Goal: Information Seeking & Learning: Learn about a topic

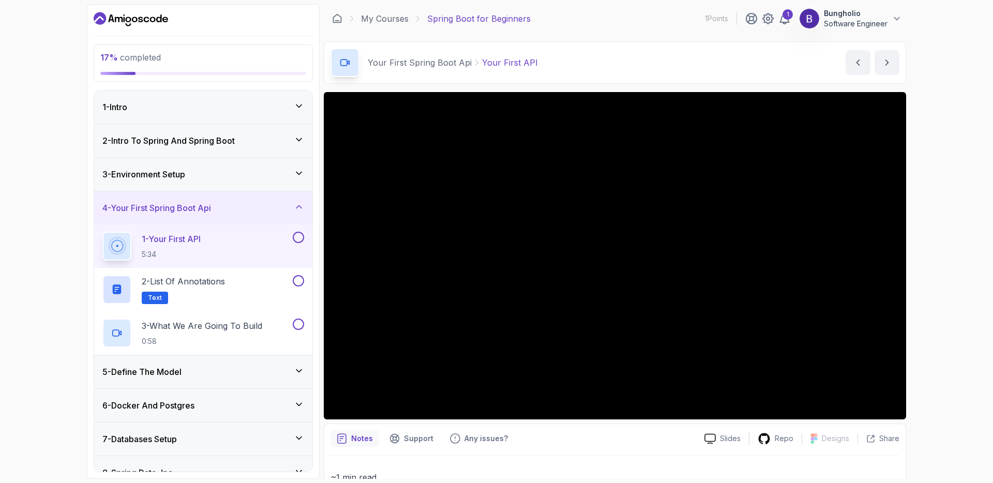
scroll to position [11, 0]
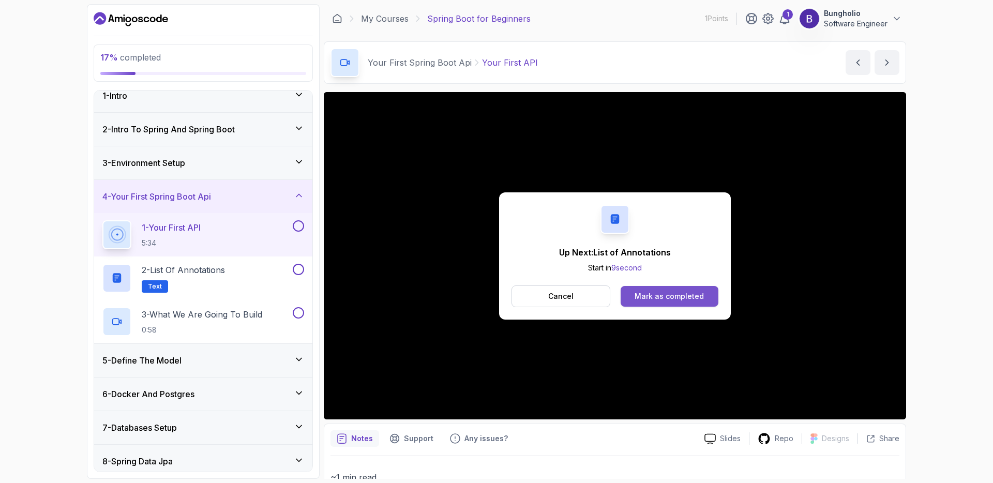
click at [664, 302] on button "Mark as completed" at bounding box center [669, 296] width 98 height 21
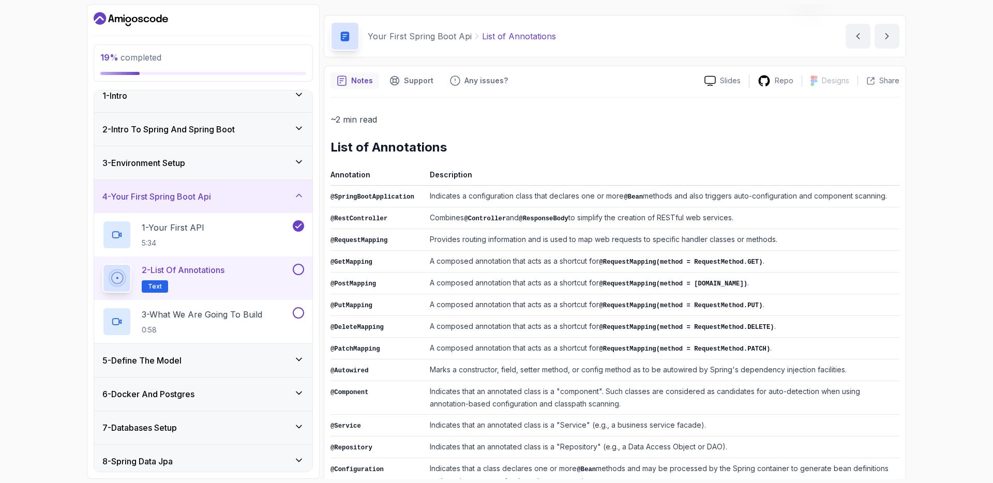
scroll to position [27, 0]
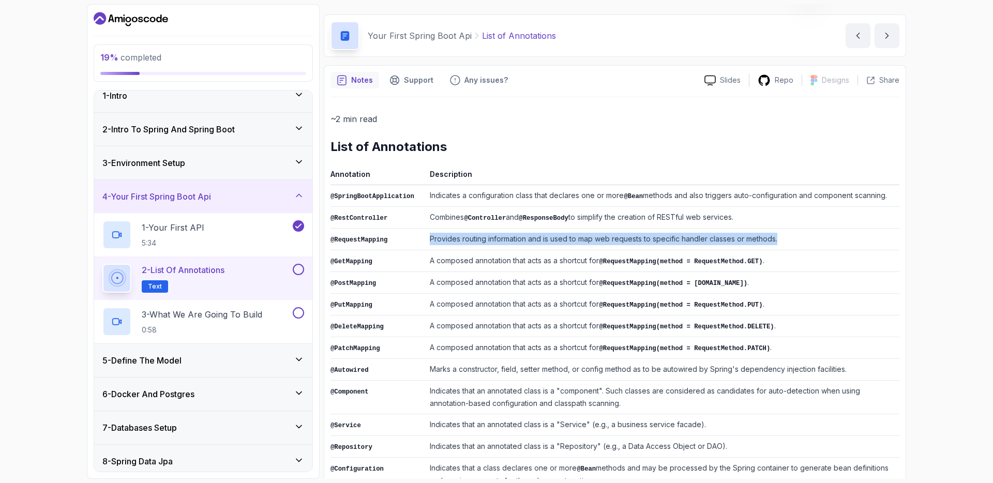
drag, startPoint x: 430, startPoint y: 238, endPoint x: 794, endPoint y: 238, distance: 364.5
click at [794, 238] on td "Provides routing information and is used to map web requests to specific handle…" at bounding box center [663, 240] width 474 height 22
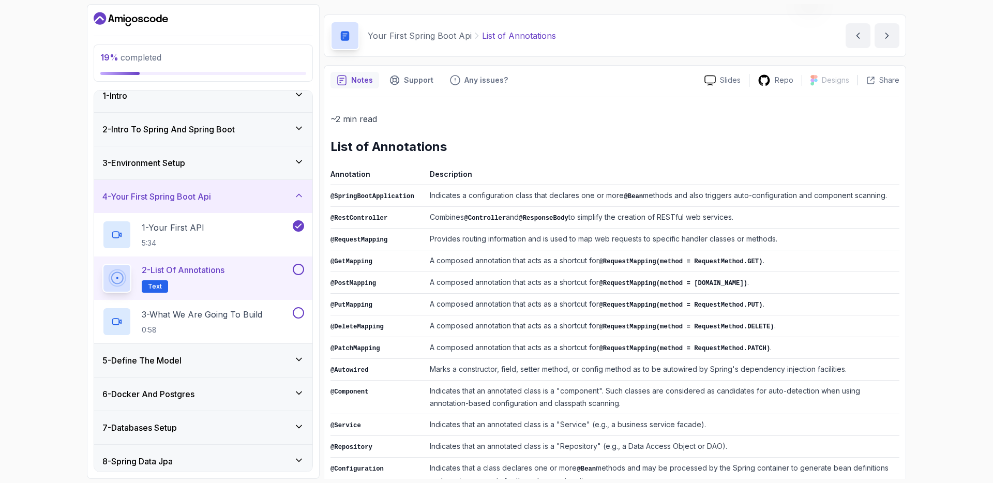
click at [438, 265] on td "A composed annotation that acts as a shortcut for @RequestMapping(method = Requ…" at bounding box center [663, 261] width 474 height 22
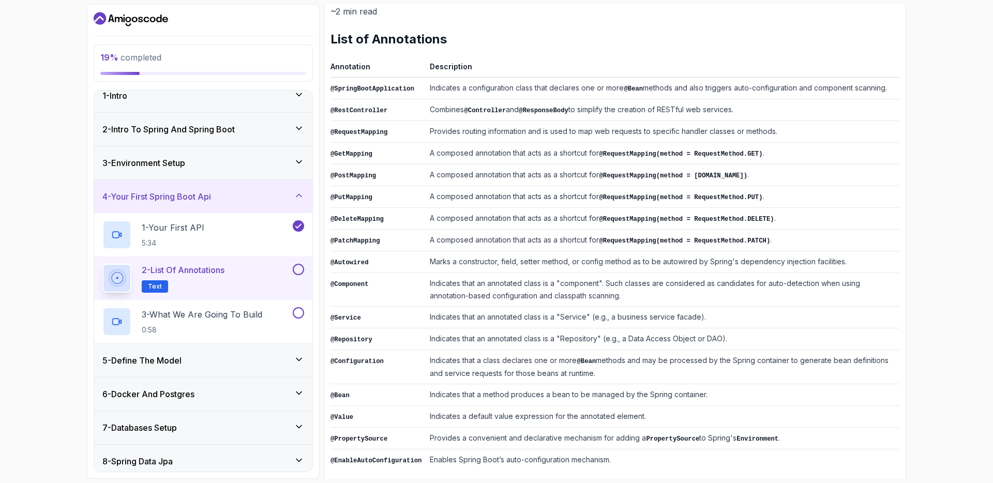
scroll to position [139, 0]
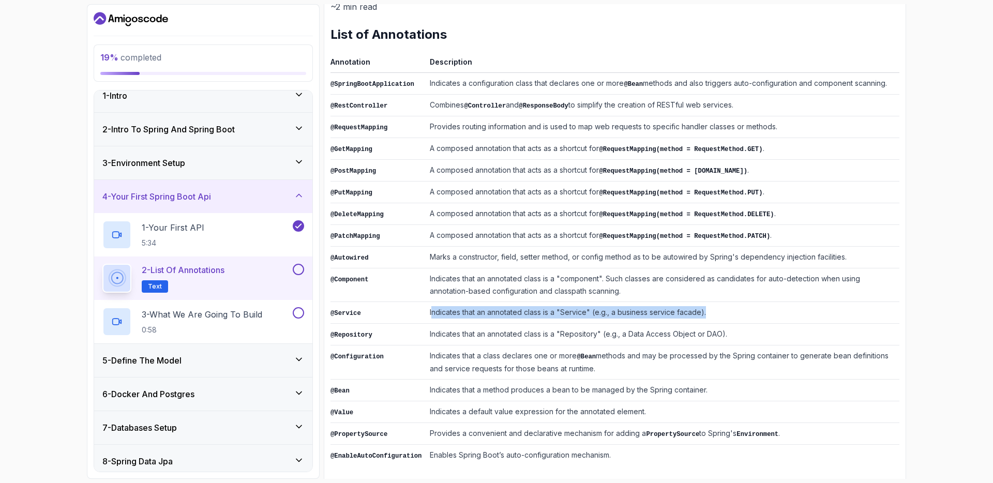
drag, startPoint x: 432, startPoint y: 308, endPoint x: 721, endPoint y: 311, distance: 289.1
click at [721, 311] on td "Indicates that an annotated class is a "Service" (e.g., a business service faca…" at bounding box center [663, 313] width 474 height 22
click at [720, 309] on td "Indicates that an annotated class is a "Service" (e.g., a business service faca…" at bounding box center [663, 313] width 474 height 22
drag, startPoint x: 429, startPoint y: 347, endPoint x: 608, endPoint y: 361, distance: 179.5
click at [608, 361] on td "Indicates that a class declares one or more @Bean methods and may be processed …" at bounding box center [663, 362] width 474 height 34
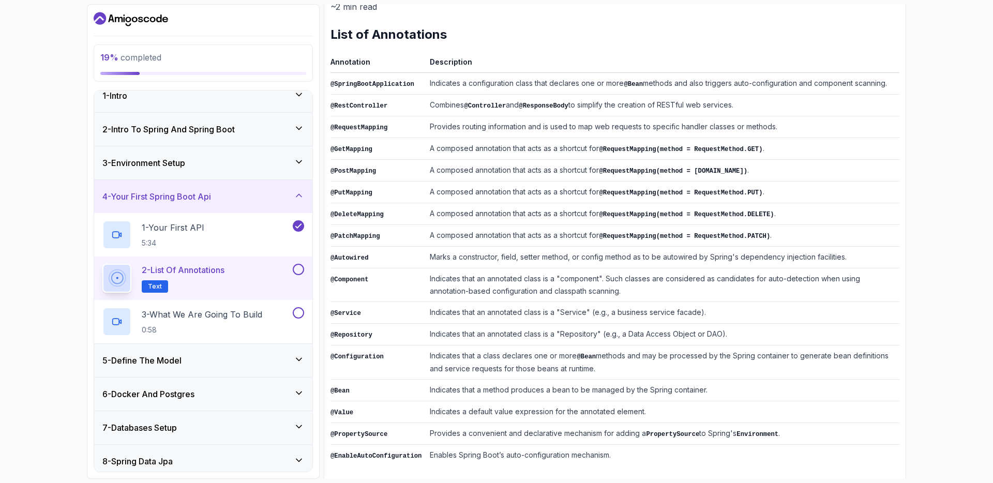
click at [439, 423] on td "Provides a convenient and declarative mechanism for adding a PropertySource to …" at bounding box center [663, 434] width 474 height 22
drag, startPoint x: 431, startPoint y: 449, endPoint x: 616, endPoint y: 449, distance: 185.1
click at [616, 449] on td "Enables Spring Boot’s auto-configuration mechanism." at bounding box center [663, 456] width 474 height 22
click at [298, 267] on button at bounding box center [298, 269] width 11 height 11
click at [226, 314] on p "3 - What We Are Going To Build" at bounding box center [202, 314] width 120 height 12
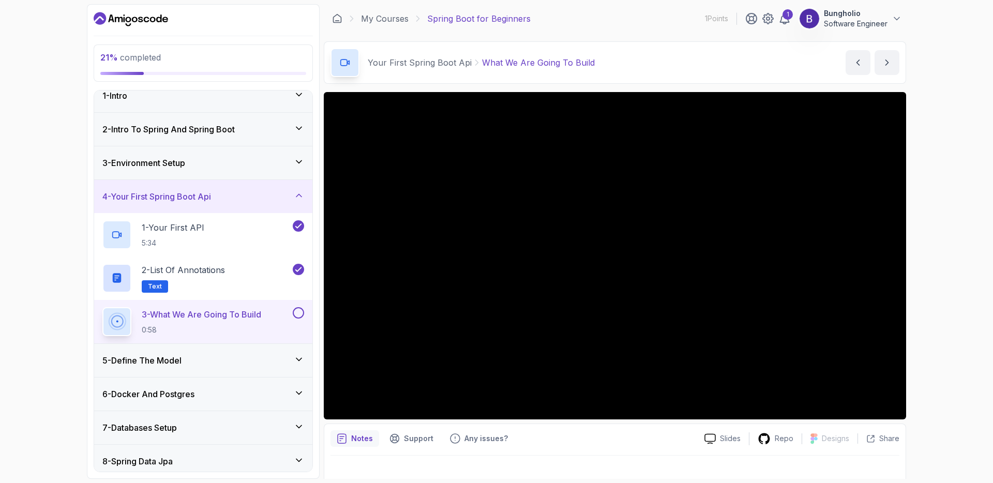
click at [299, 358] on icon at bounding box center [299, 359] width 10 height 10
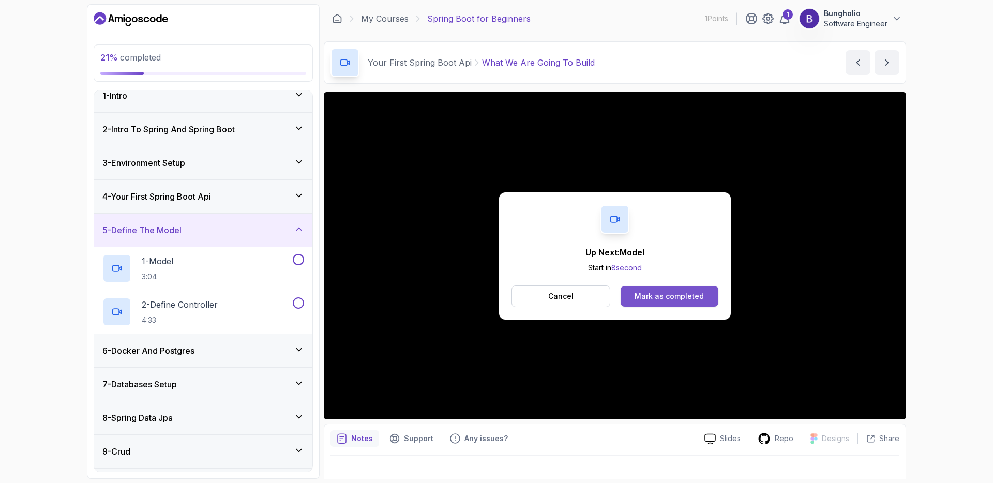
click at [647, 297] on div "Mark as completed" at bounding box center [668, 296] width 69 height 10
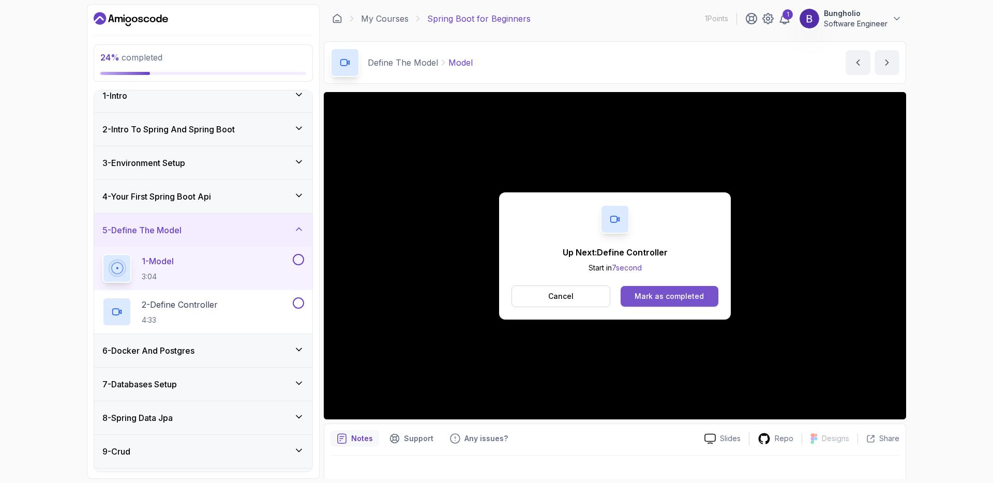
click at [672, 292] on div "Mark as completed" at bounding box center [668, 296] width 69 height 10
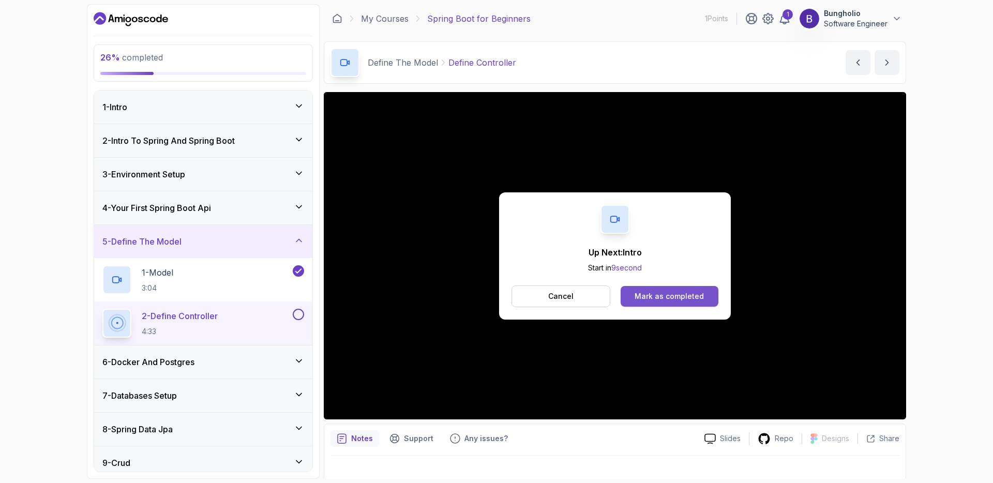
click at [660, 295] on div "Mark as completed" at bounding box center [668, 296] width 69 height 10
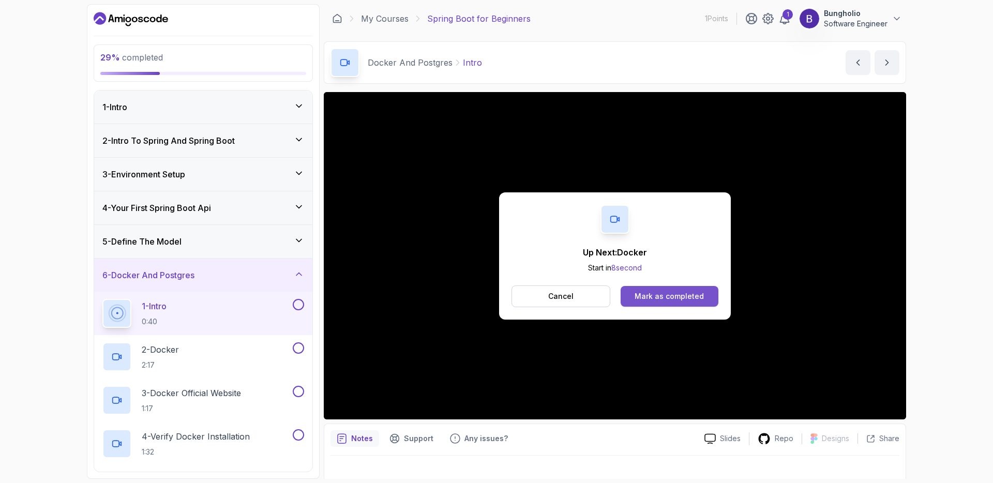
click at [667, 300] on div "Mark as completed" at bounding box center [668, 296] width 69 height 10
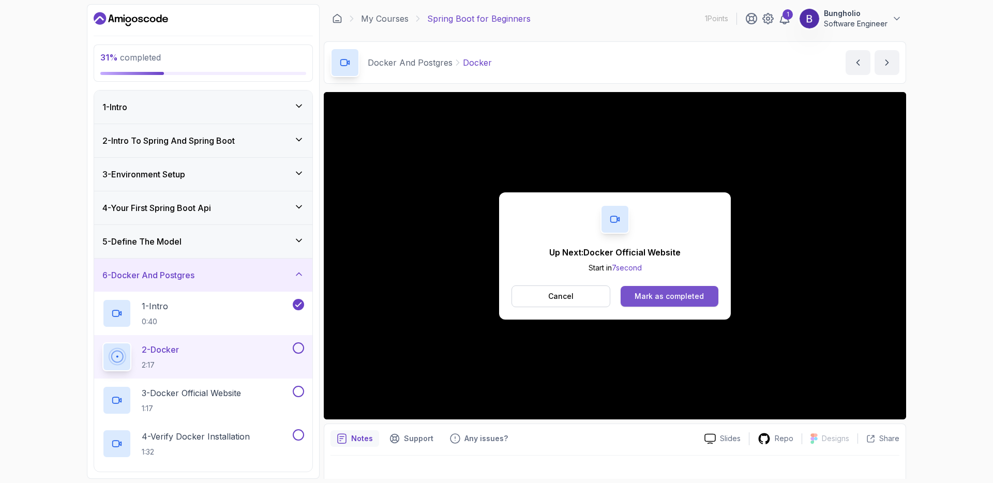
click at [663, 296] on div "Mark as completed" at bounding box center [668, 296] width 69 height 10
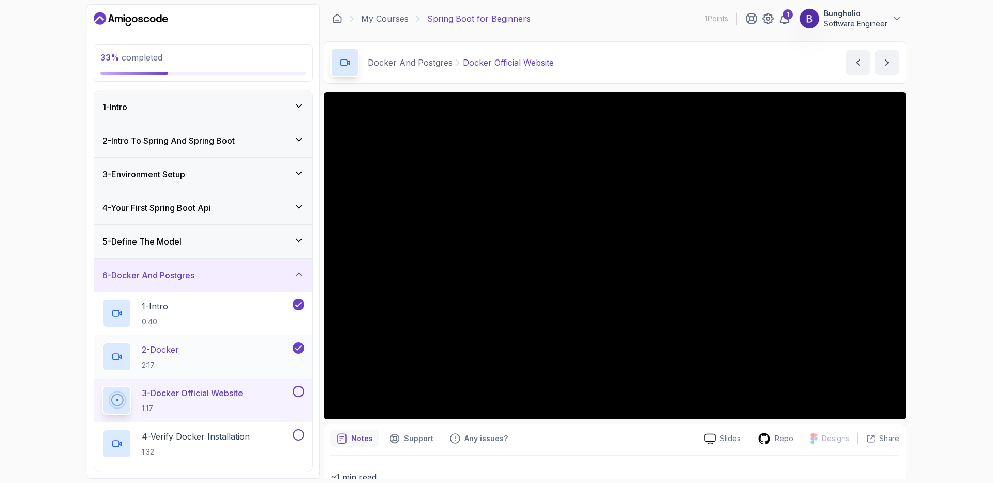
click at [228, 351] on div "2 - Docker 2:17" at bounding box center [196, 356] width 188 height 29
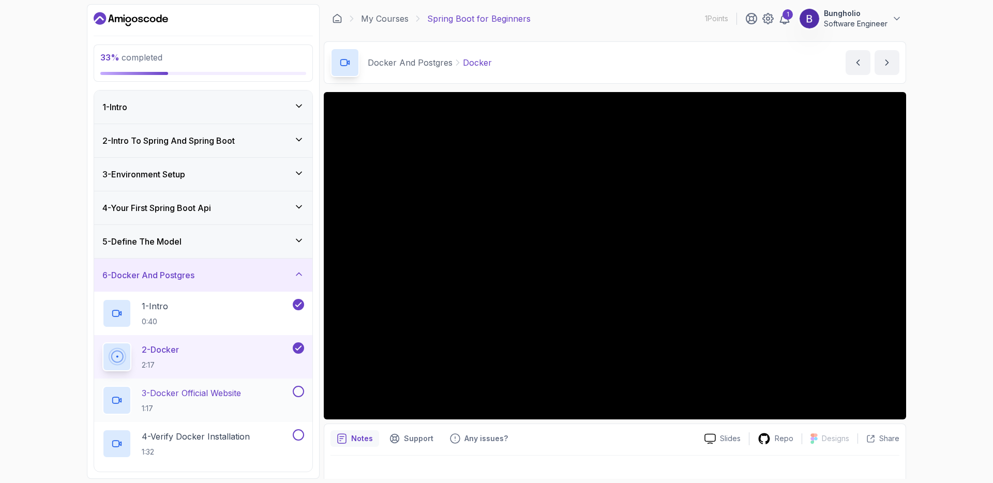
click at [211, 393] on p "3 - Docker Official Website" at bounding box center [191, 393] width 99 height 12
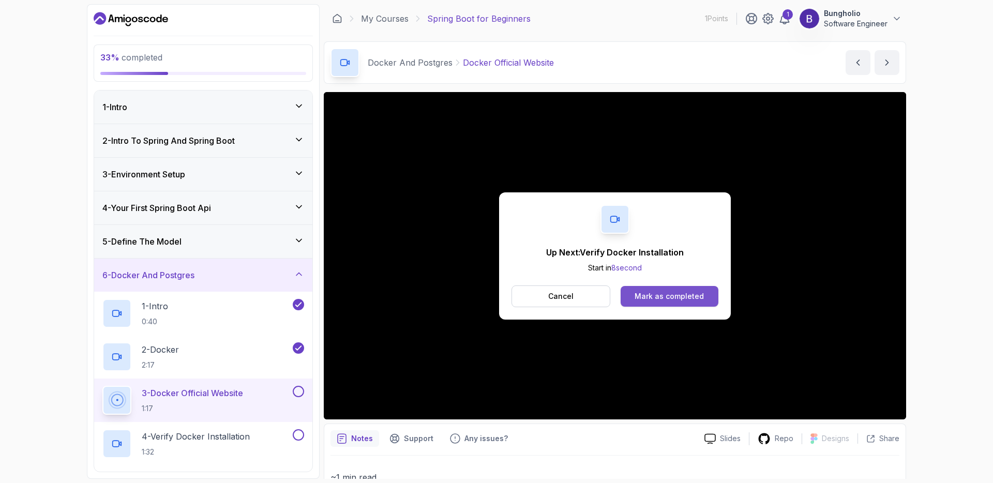
click at [658, 297] on div "Mark as completed" at bounding box center [668, 296] width 69 height 10
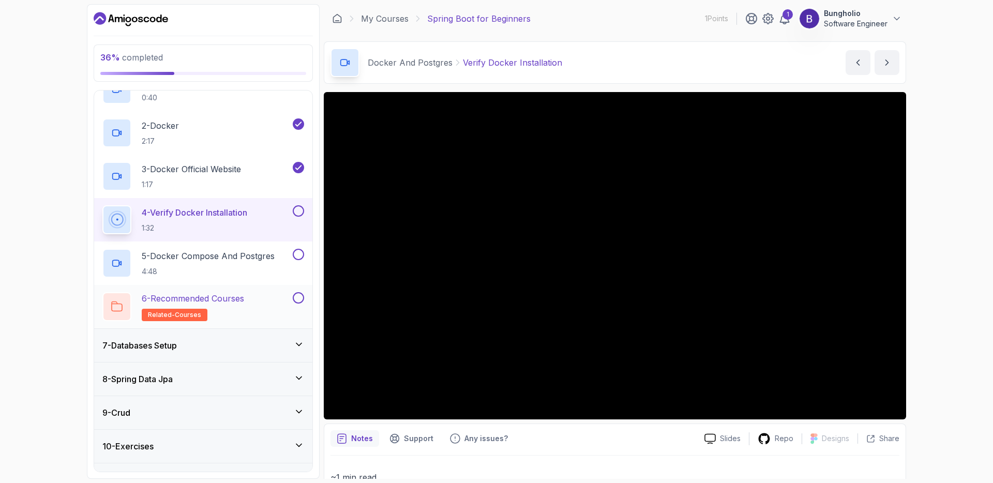
scroll to position [282, 0]
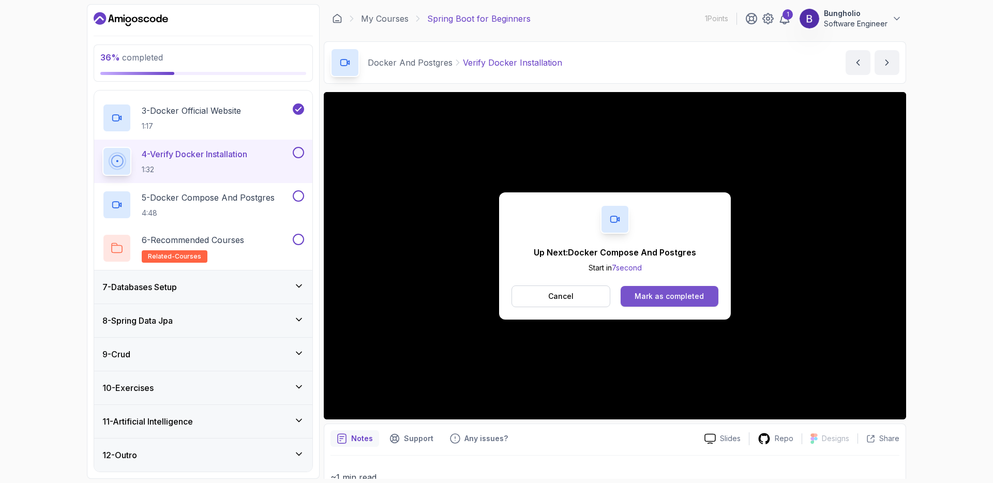
click at [676, 295] on div "Mark as completed" at bounding box center [668, 296] width 69 height 10
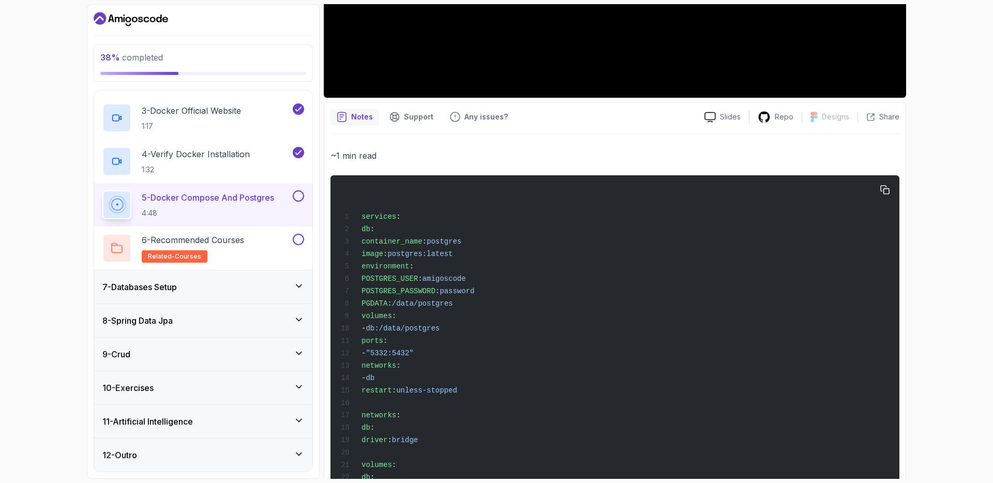
scroll to position [337, 0]
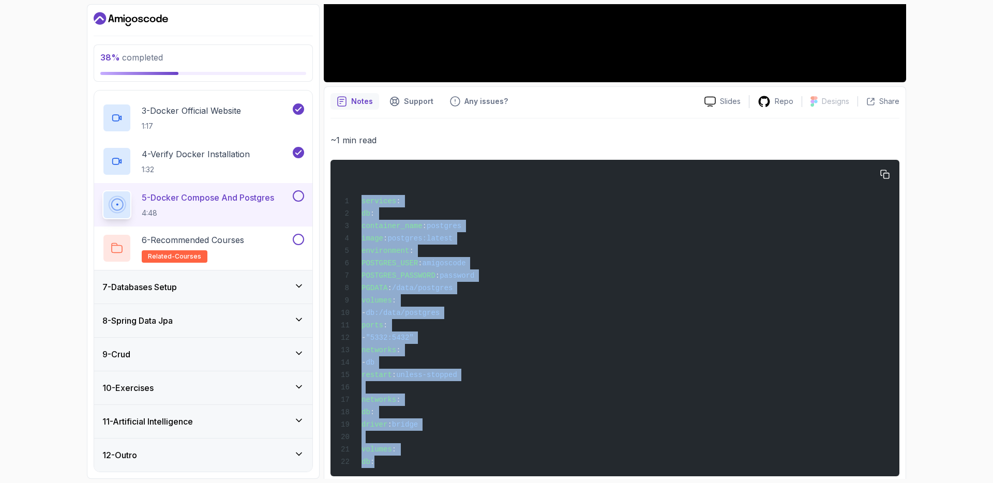
drag, startPoint x: 362, startPoint y: 202, endPoint x: 523, endPoint y: 467, distance: 310.6
click at [523, 467] on div "services : db : container_name : postgres image : postgres:latest environment :…" at bounding box center [615, 318] width 552 height 304
click at [209, 154] on p "4 - Verify Docker Installation" at bounding box center [196, 154] width 108 height 12
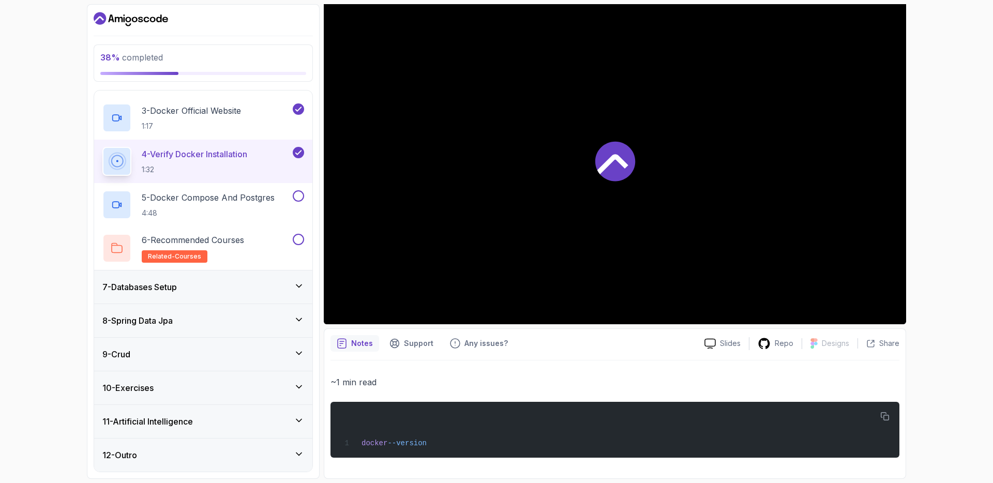
scroll to position [95, 0]
click at [209, 199] on p "5 - Docker Compose And Postgres" at bounding box center [208, 197] width 133 height 12
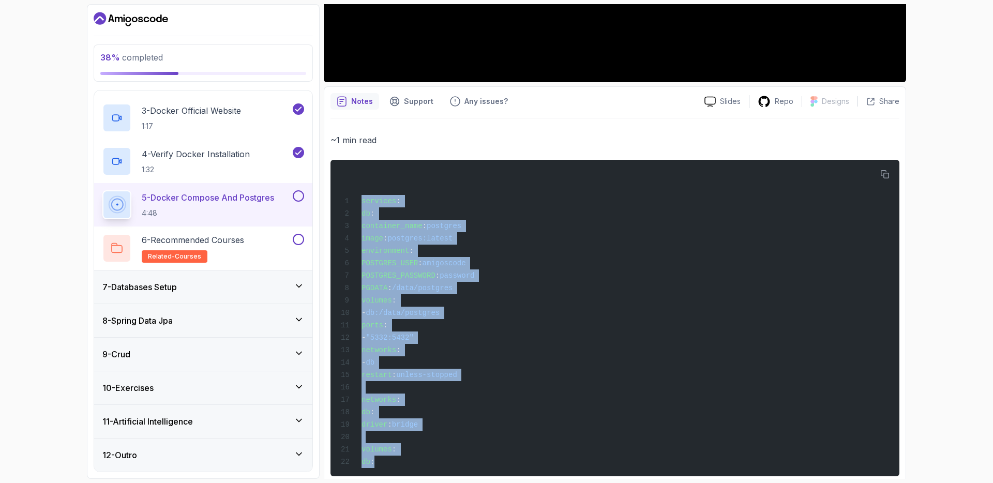
scroll to position [356, 0]
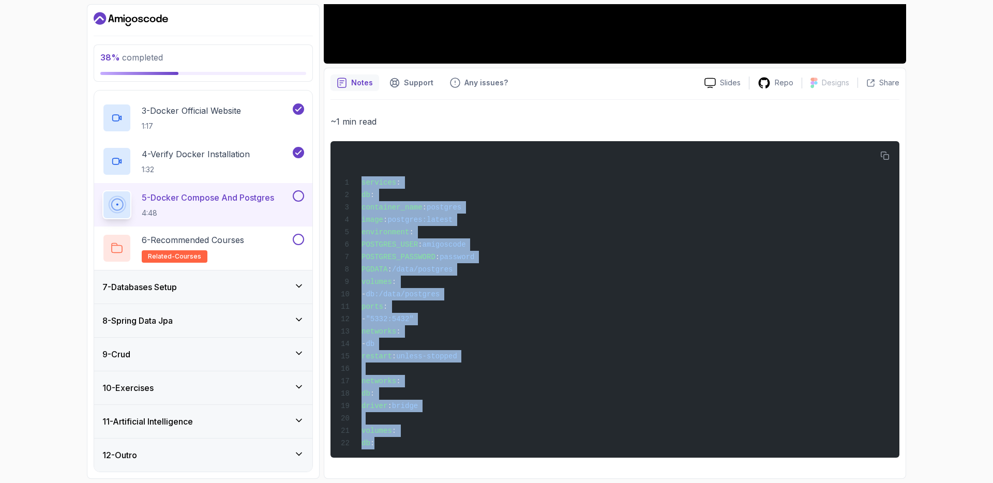
drag, startPoint x: 363, startPoint y: 202, endPoint x: 518, endPoint y: 482, distance: 320.5
click at [519, 482] on html "38 % completed 1 - Intro 2 - Intro To Spring And Spring Boot 3 - Environment Se…" at bounding box center [496, 241] width 993 height 483
copy code "services : db : container_name : postgres image : postgres:latest environment :…"
click at [462, 343] on div "services : db : container_name : postgres image : postgres:latest environment :…" at bounding box center [615, 299] width 552 height 304
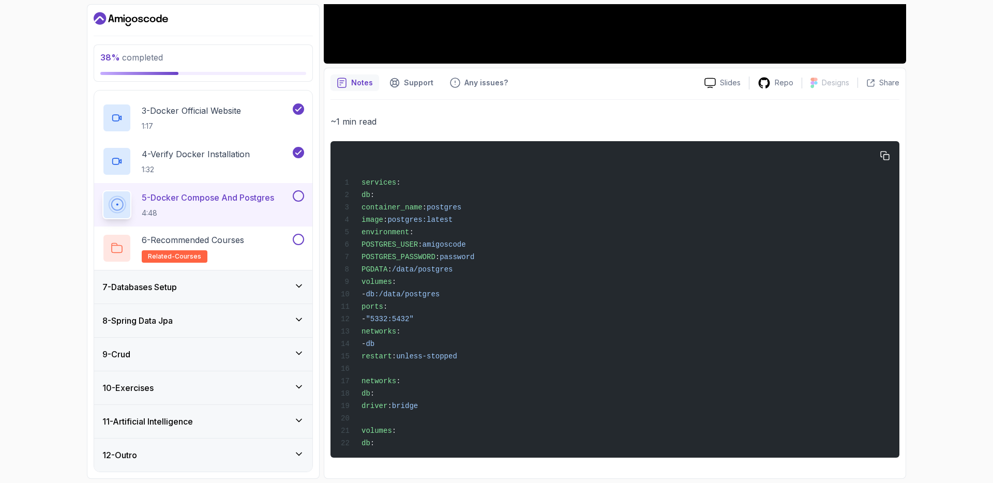
click at [462, 343] on div "services : db : container_name : postgres image : postgres:latest environment :…" at bounding box center [615, 299] width 552 height 304
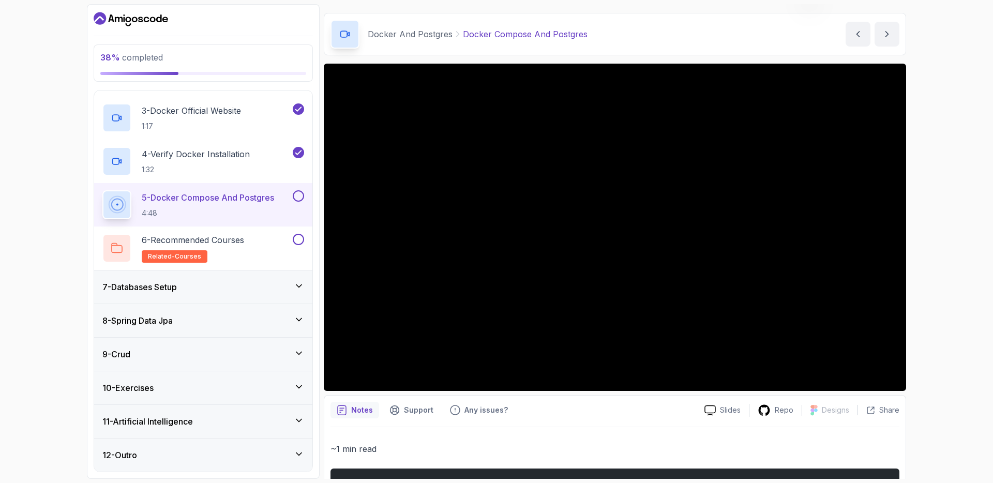
scroll to position [6, 0]
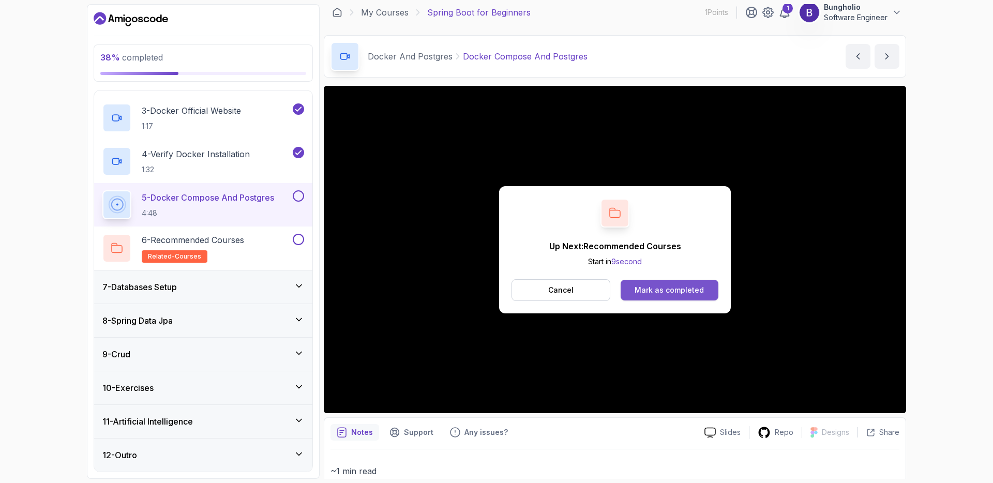
click at [679, 290] on div "Mark as completed" at bounding box center [668, 290] width 69 height 10
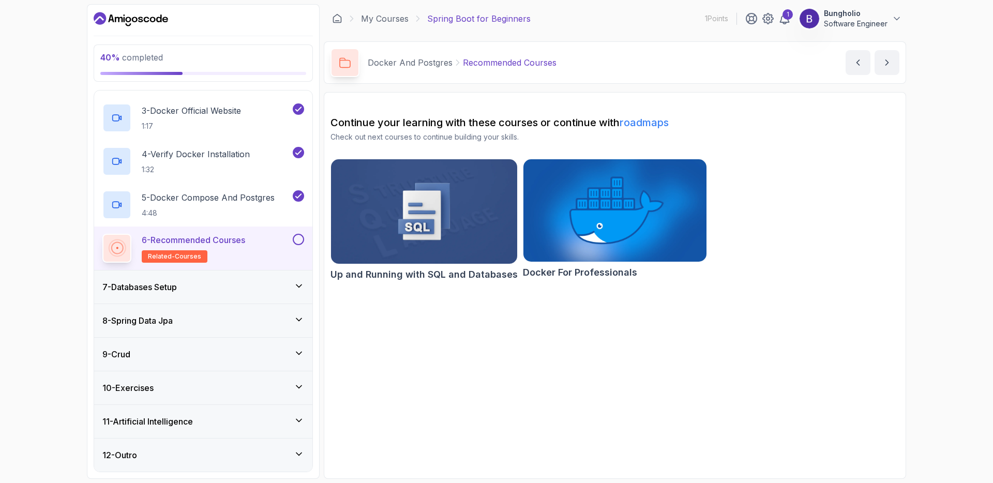
click at [205, 242] on p "6 - Recommended Courses" at bounding box center [193, 240] width 103 height 12
click at [185, 237] on p "6 - Recommended Courses" at bounding box center [193, 240] width 103 height 12
click at [250, 253] on div "6 - Recommended Courses related-courses" at bounding box center [196, 248] width 188 height 29
click at [242, 242] on p "6 - Recommended Courses" at bounding box center [193, 240] width 103 height 12
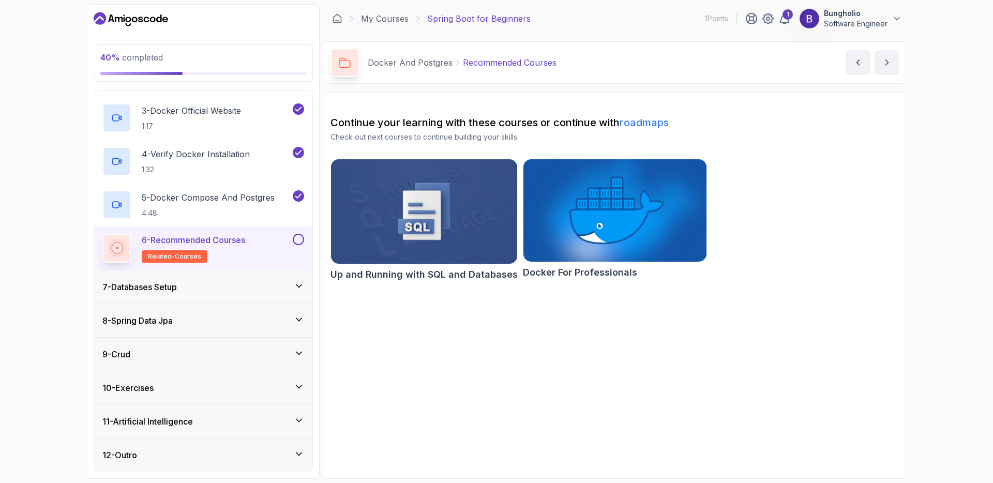
click at [297, 238] on button at bounding box center [298, 239] width 11 height 11
click at [297, 284] on icon at bounding box center [299, 286] width 10 height 10
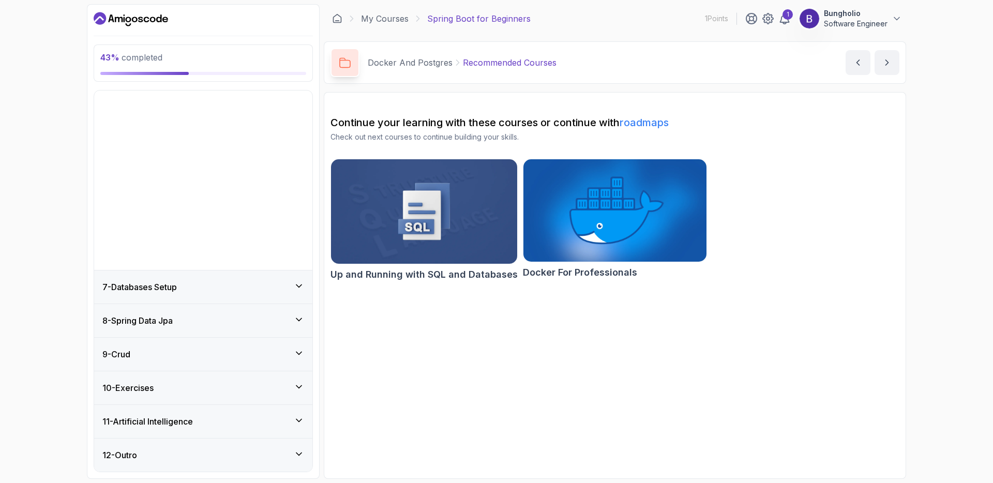
scroll to position [22, 0]
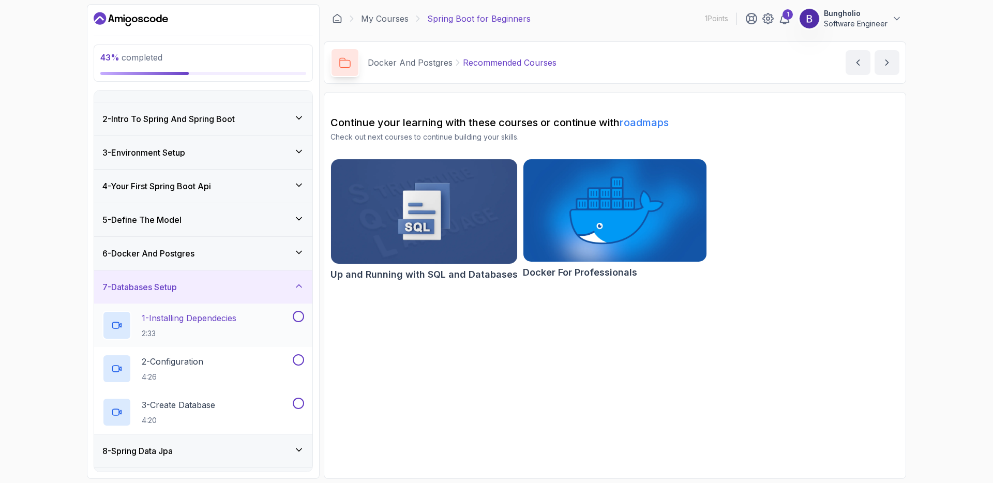
click at [209, 315] on p "1 - Installing Dependecies" at bounding box center [189, 318] width 95 height 12
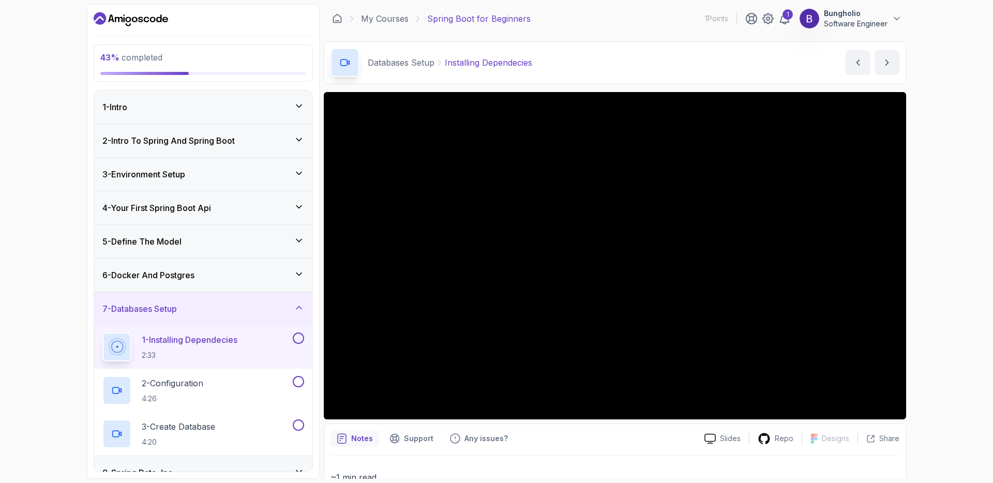
click at [298, 105] on icon at bounding box center [299, 106] width 10 height 10
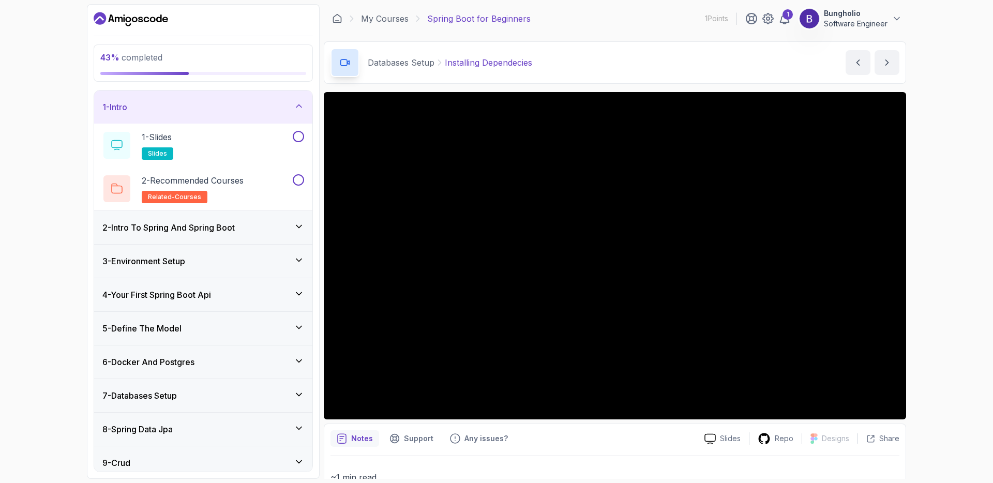
click at [298, 105] on icon at bounding box center [298, 105] width 5 height 3
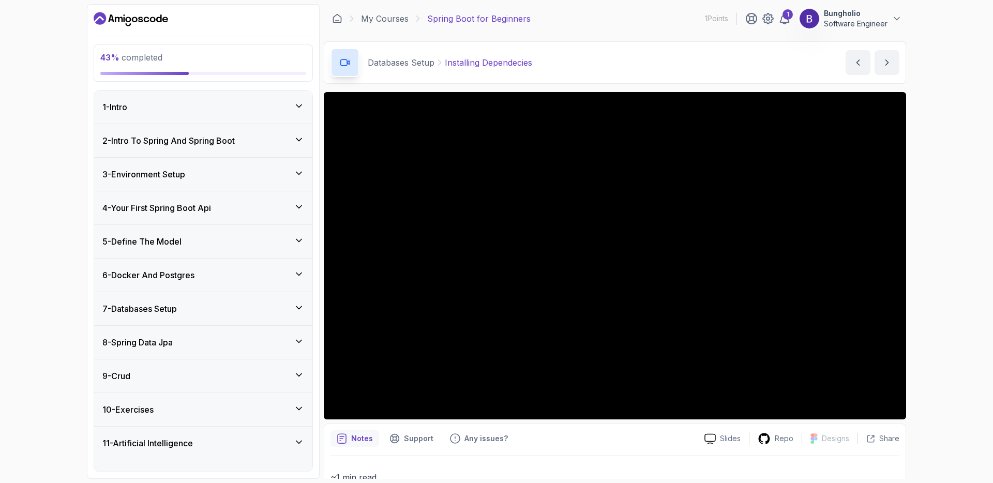
click at [299, 138] on icon at bounding box center [299, 139] width 10 height 10
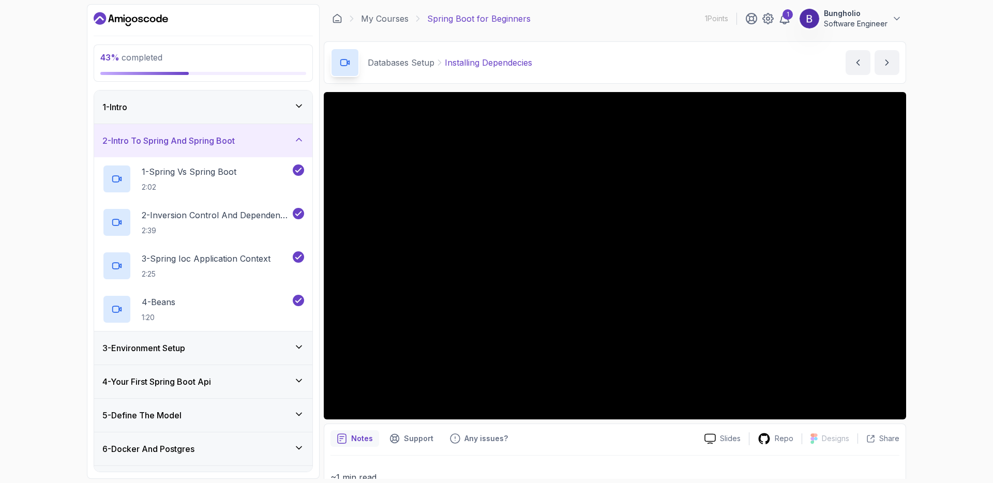
click at [300, 138] on icon at bounding box center [299, 139] width 10 height 10
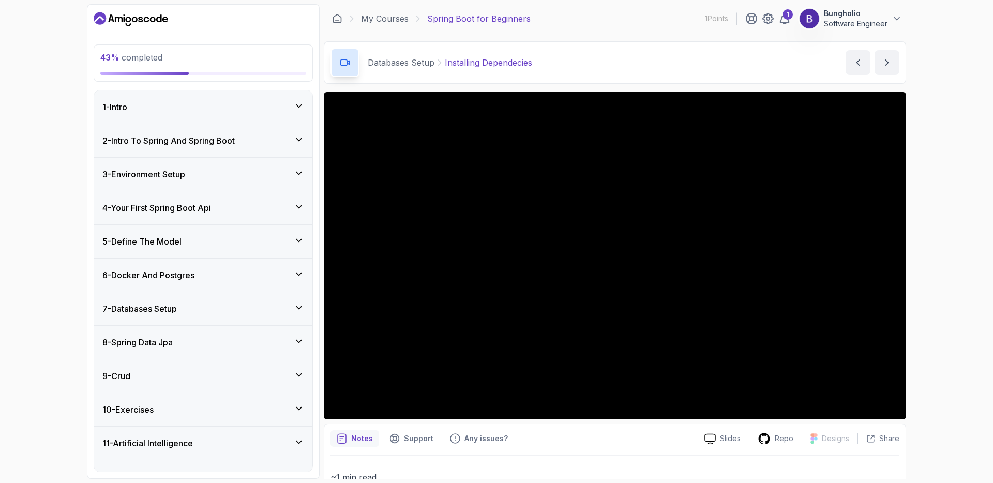
click at [146, 174] on h3 "3 - Environment Setup" at bounding box center [143, 174] width 83 height 12
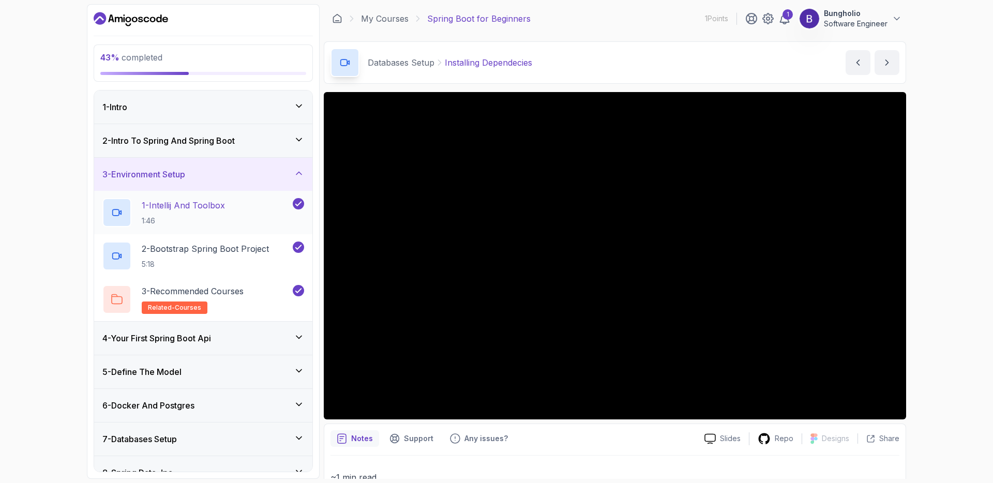
click at [179, 206] on p "1 - Intellij And Toolbox" at bounding box center [183, 205] width 83 height 12
click at [454, 56] on p "Intellij And Toolbox" at bounding box center [492, 62] width 76 height 12
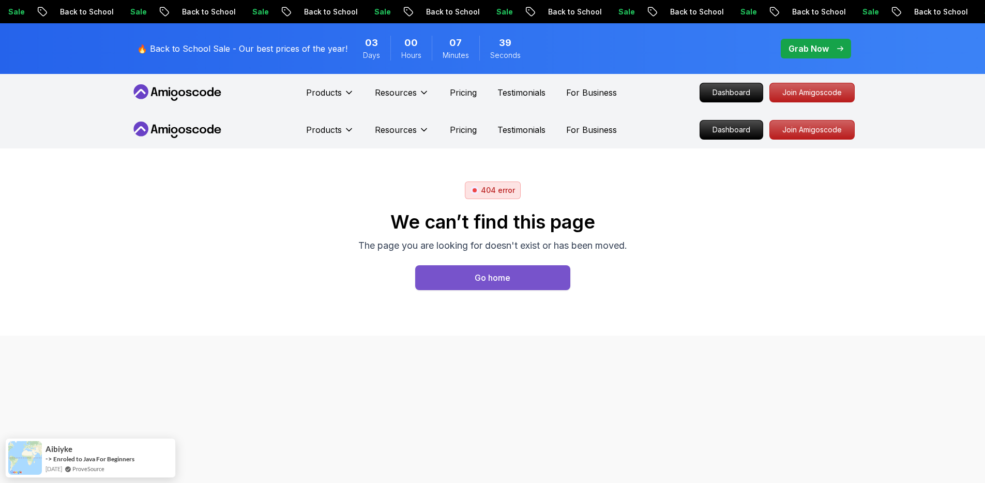
click at [503, 276] on div "Go home" at bounding box center [493, 277] width 36 height 12
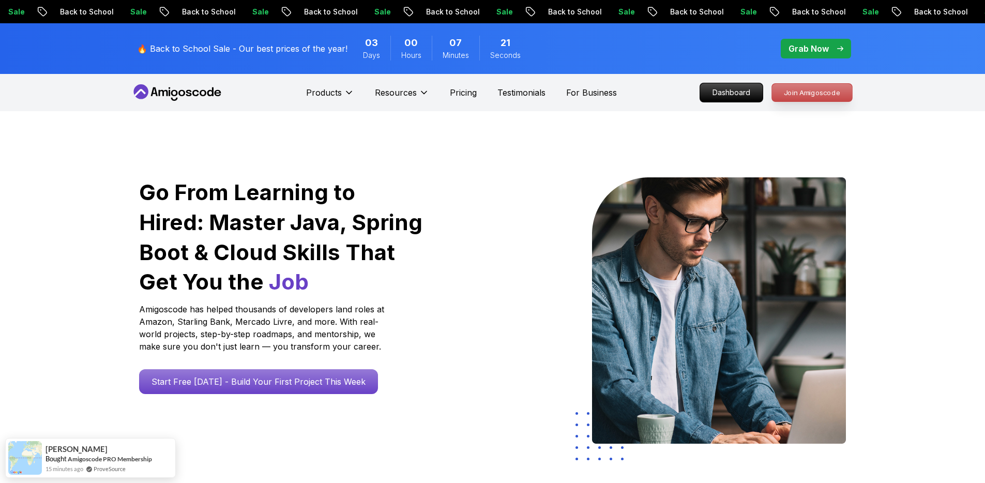
click at [812, 90] on p "Join Amigoscode" at bounding box center [812, 93] width 80 height 18
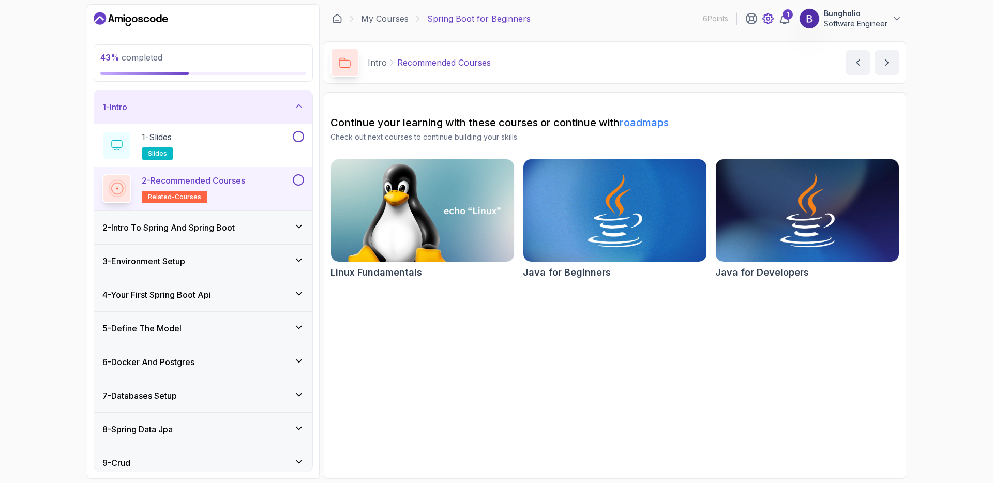
click at [767, 19] on icon at bounding box center [767, 18] width 3 height 3
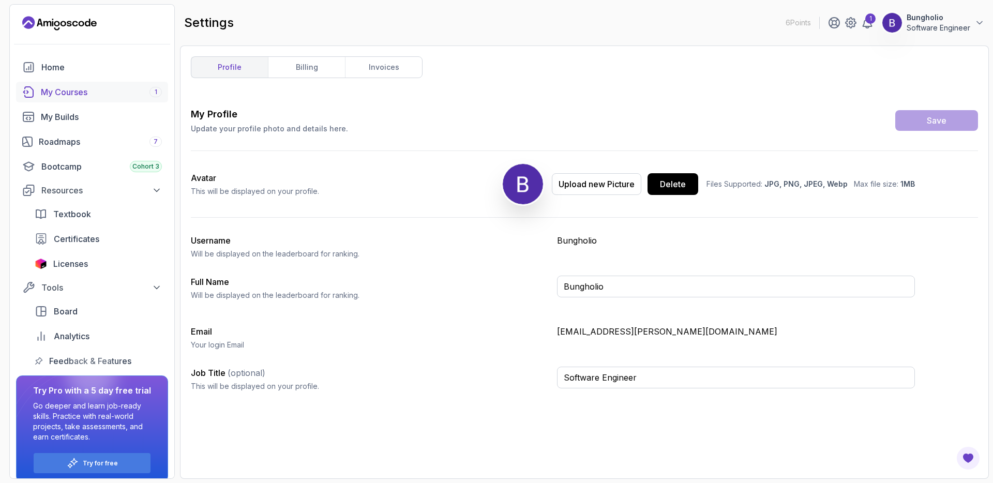
click at [112, 88] on div "My Courses 1" at bounding box center [101, 92] width 121 height 12
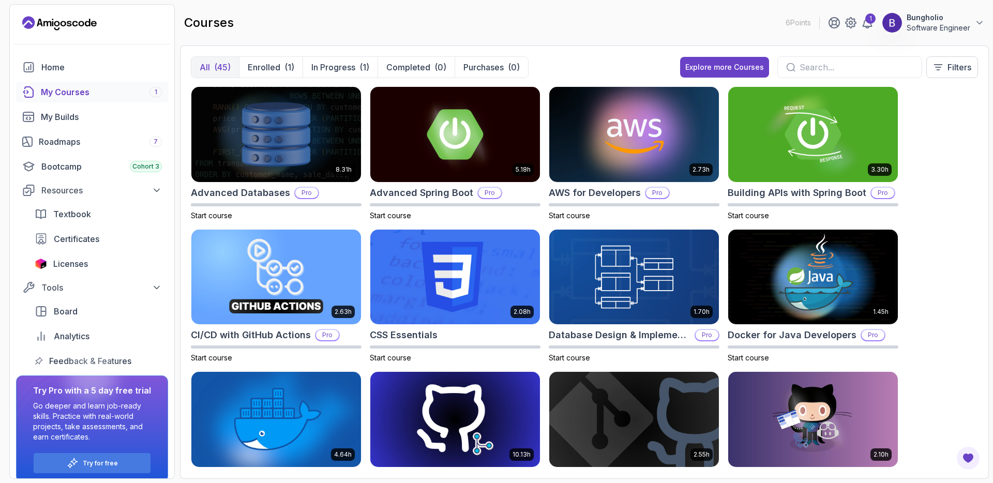
click at [111, 90] on div "My Courses 1" at bounding box center [101, 92] width 121 height 12
click at [264, 66] on p "Enrolled" at bounding box center [264, 67] width 33 height 12
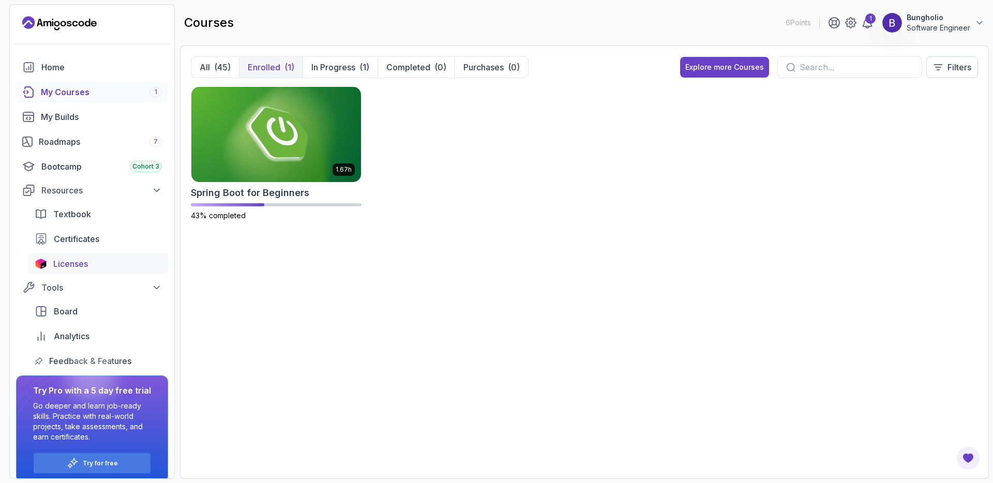
click at [73, 262] on span "Licenses" at bounding box center [70, 263] width 35 height 12
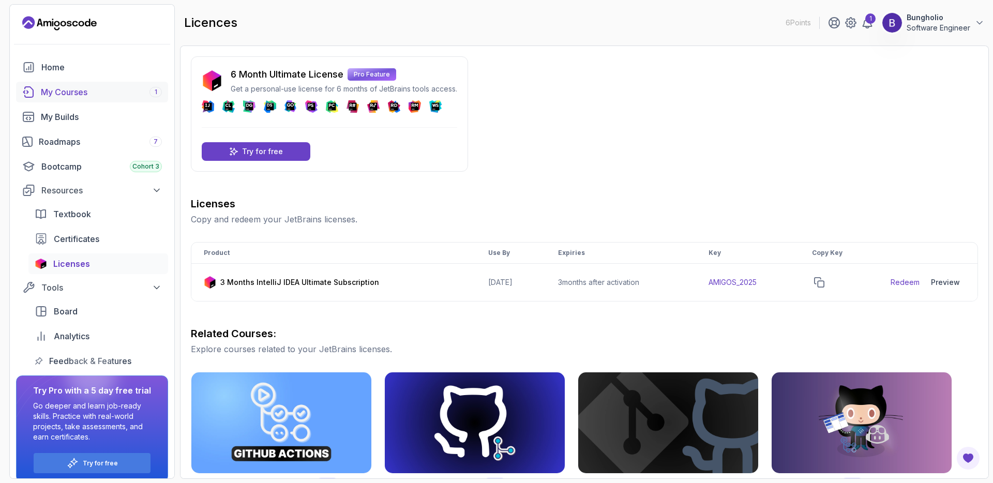
click at [72, 93] on div "My Courses 1" at bounding box center [101, 92] width 121 height 12
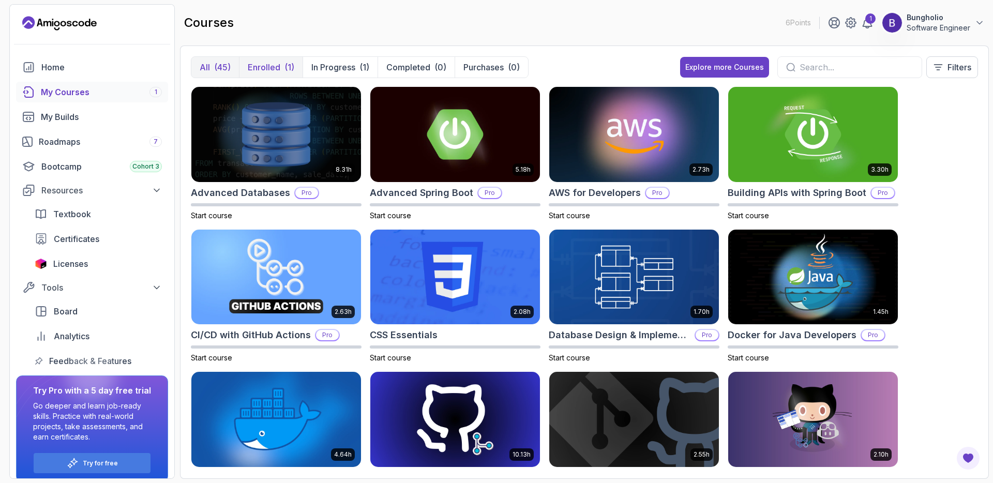
click at [268, 68] on p "Enrolled" at bounding box center [264, 67] width 33 height 12
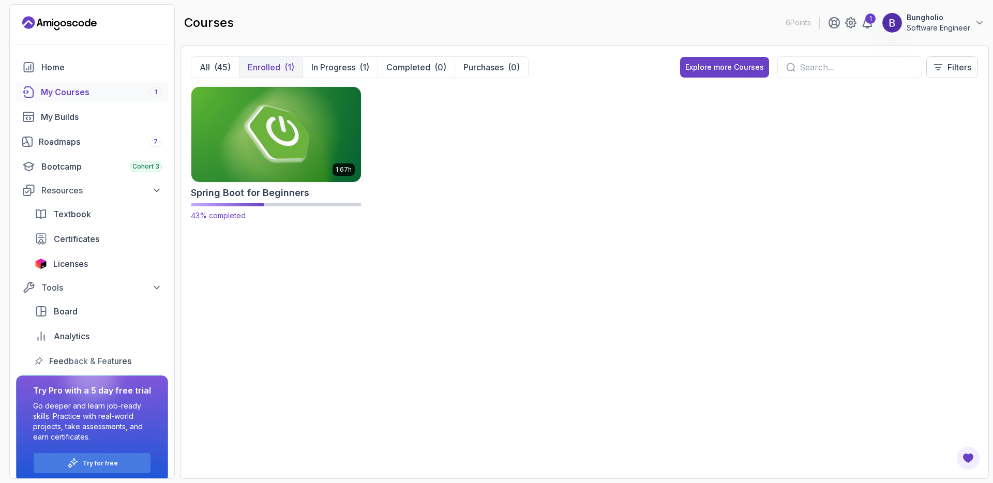
click at [279, 141] on img at bounding box center [276, 134] width 178 height 100
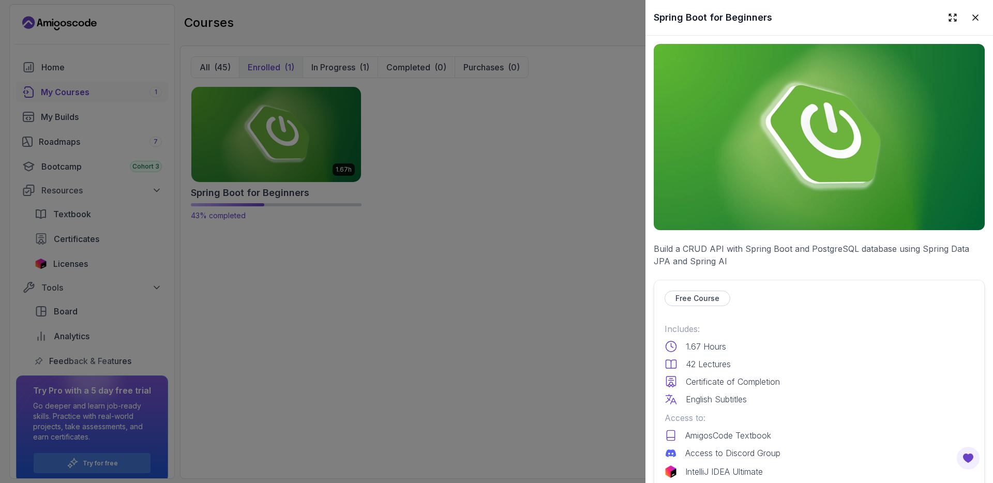
click at [279, 141] on div at bounding box center [496, 241] width 993 height 483
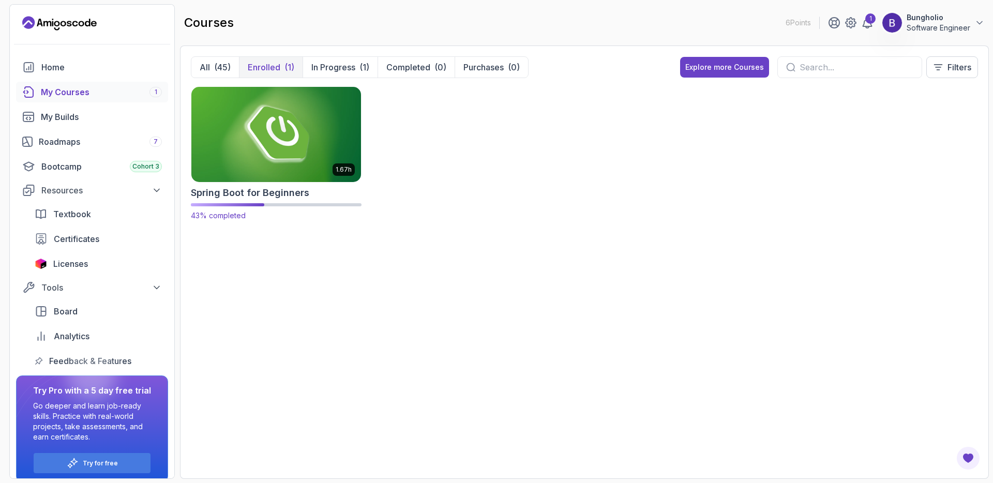
click at [231, 205] on div at bounding box center [227, 204] width 73 height 3
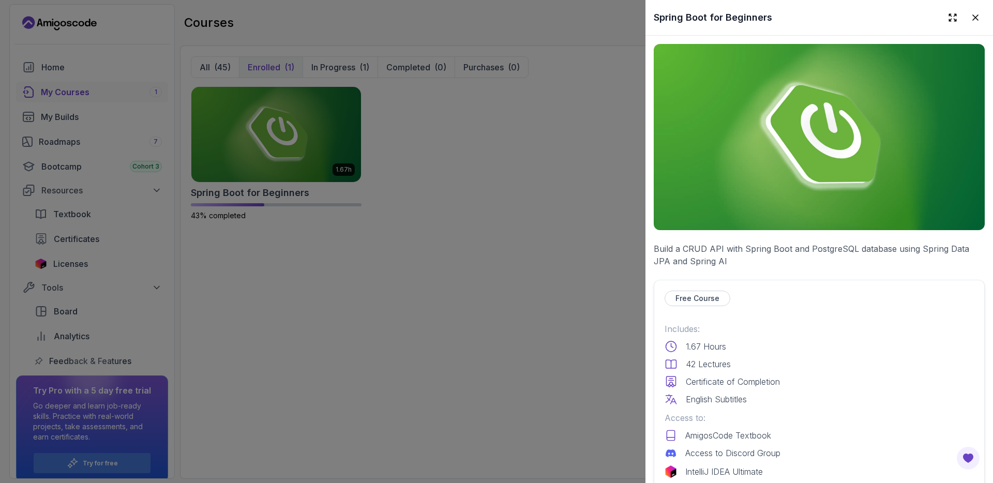
click at [231, 204] on div at bounding box center [496, 241] width 993 height 483
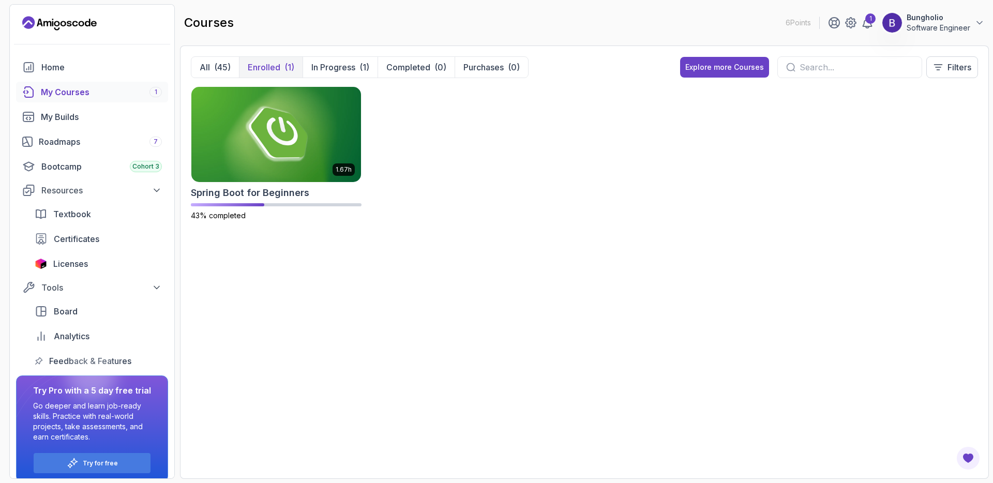
click at [100, 90] on div "My Courses 1" at bounding box center [101, 92] width 121 height 12
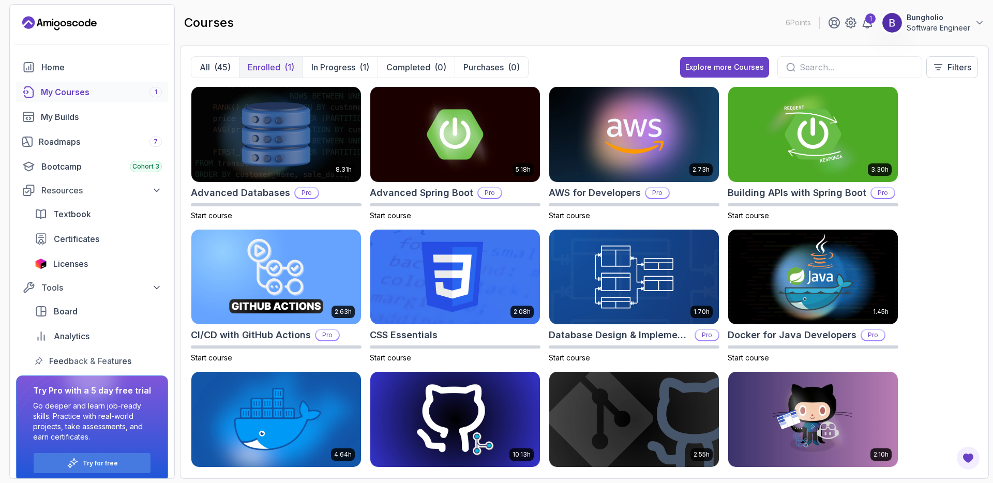
click at [101, 90] on div "My Courses 1" at bounding box center [101, 92] width 121 height 12
click at [276, 66] on p "Enrolled" at bounding box center [264, 67] width 33 height 12
click at [269, 68] on p "Enrolled" at bounding box center [264, 67] width 33 height 12
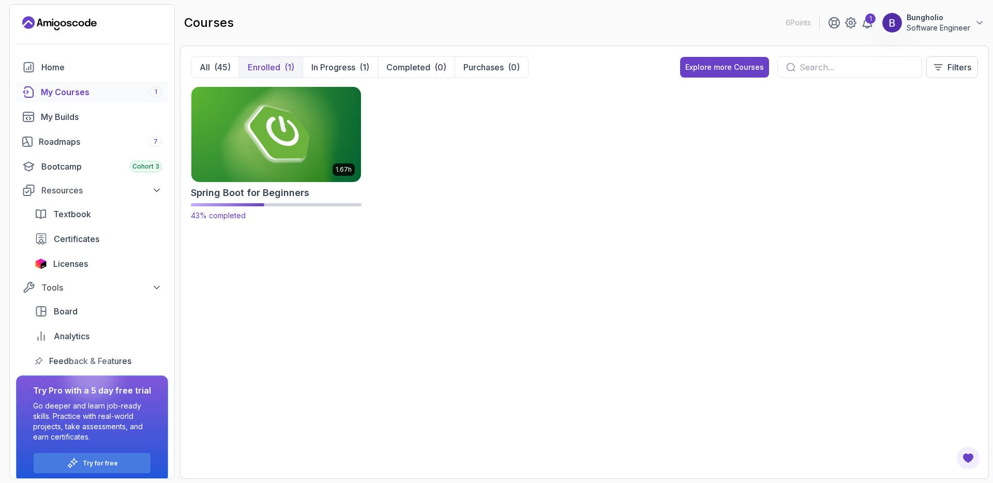
click at [279, 147] on img at bounding box center [276, 134] width 178 height 100
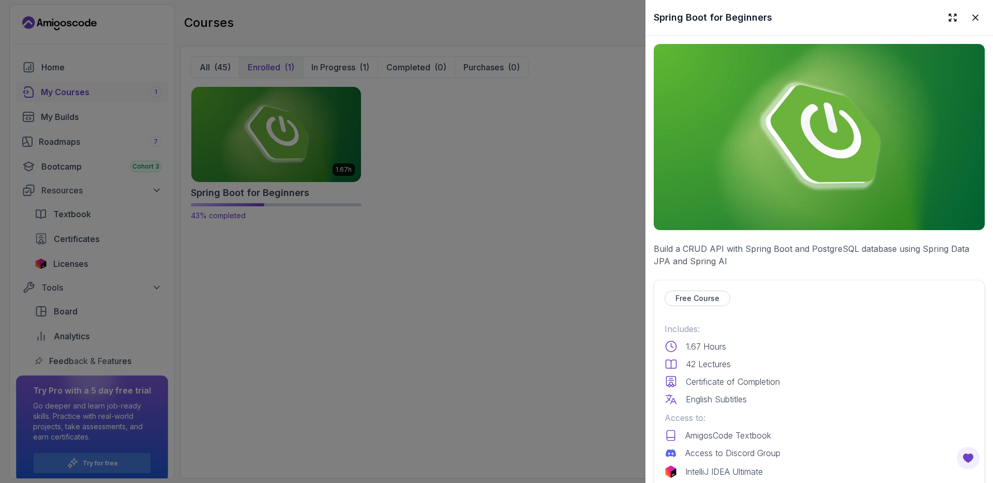
click at [279, 147] on div at bounding box center [496, 241] width 993 height 483
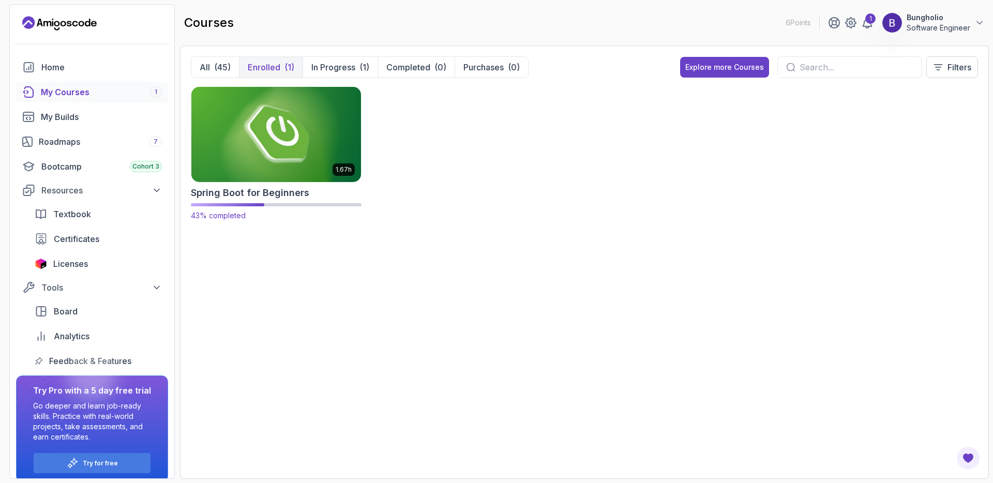
click at [266, 202] on div "1.67h Spring Boot for Beginners 43% completed" at bounding box center [276, 153] width 171 height 134
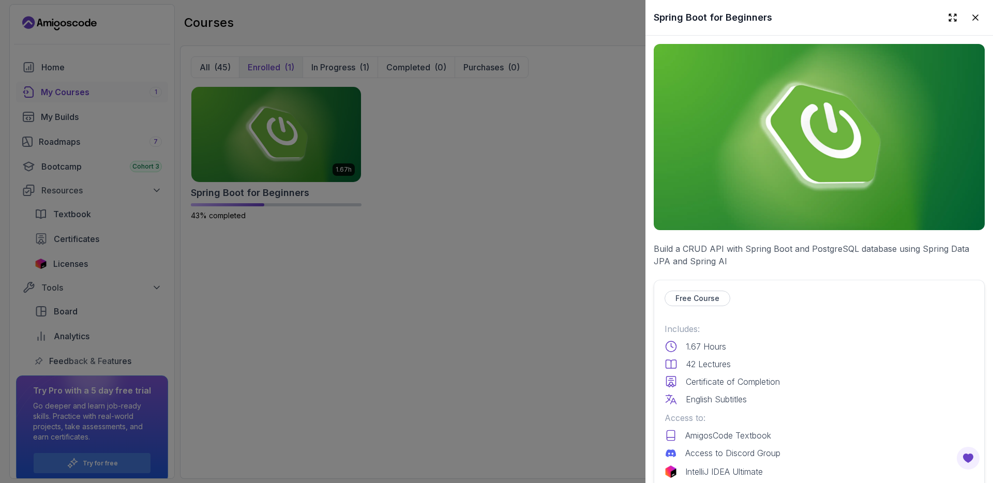
click at [269, 142] on div at bounding box center [496, 241] width 993 height 483
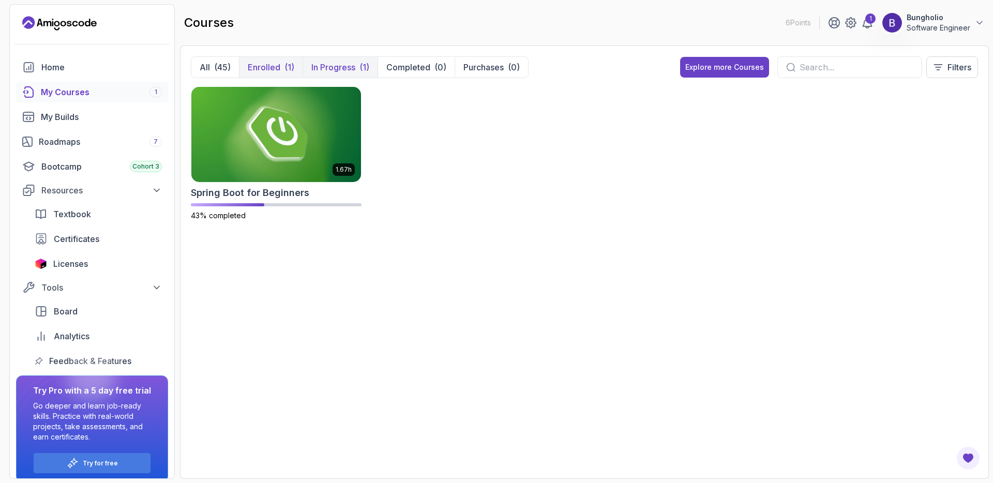
click at [336, 70] on p "In Progress" at bounding box center [333, 67] width 44 height 12
click at [336, 67] on p "In Progress" at bounding box center [333, 67] width 44 height 12
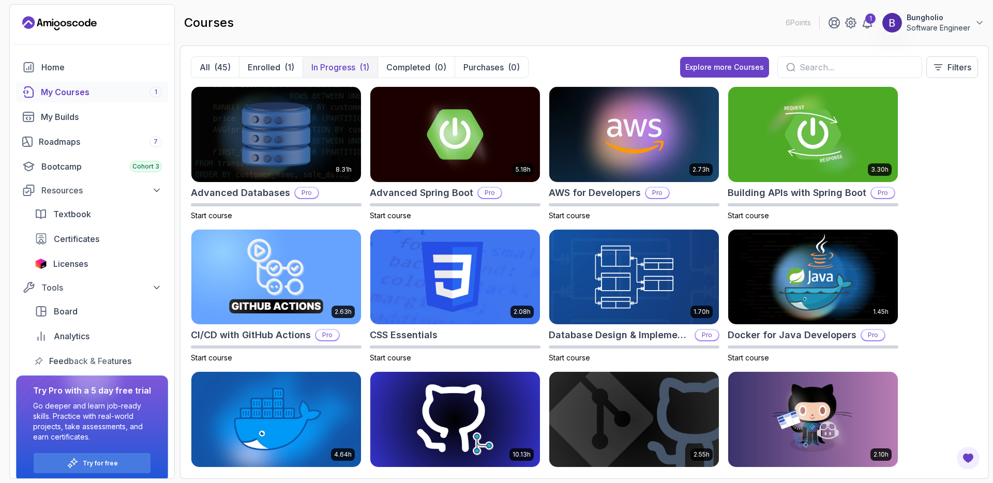
click at [336, 67] on p "In Progress" at bounding box center [333, 67] width 44 height 12
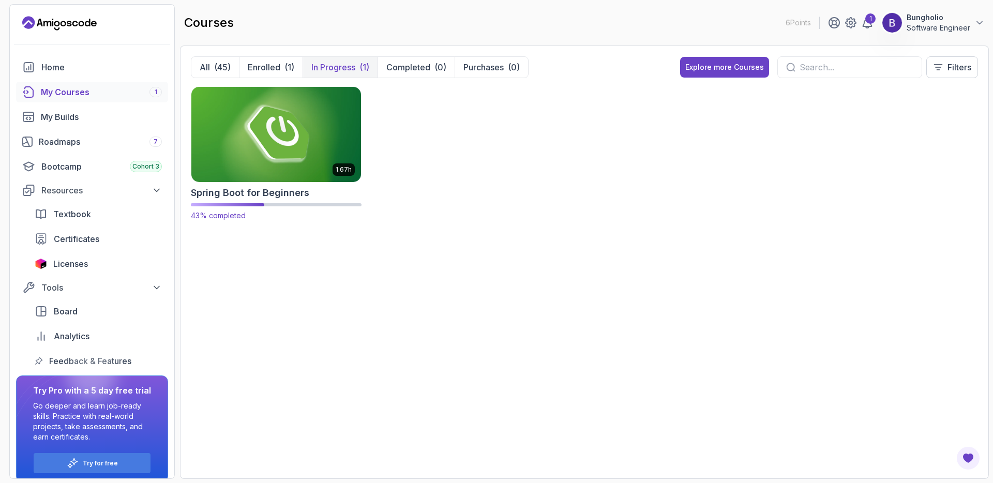
click at [281, 140] on img at bounding box center [276, 134] width 178 height 100
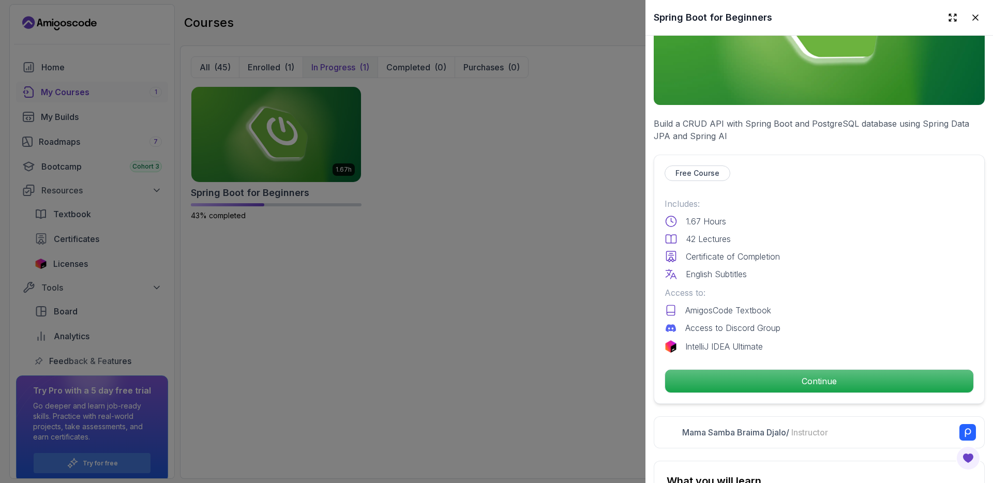
scroll to position [139, 0]
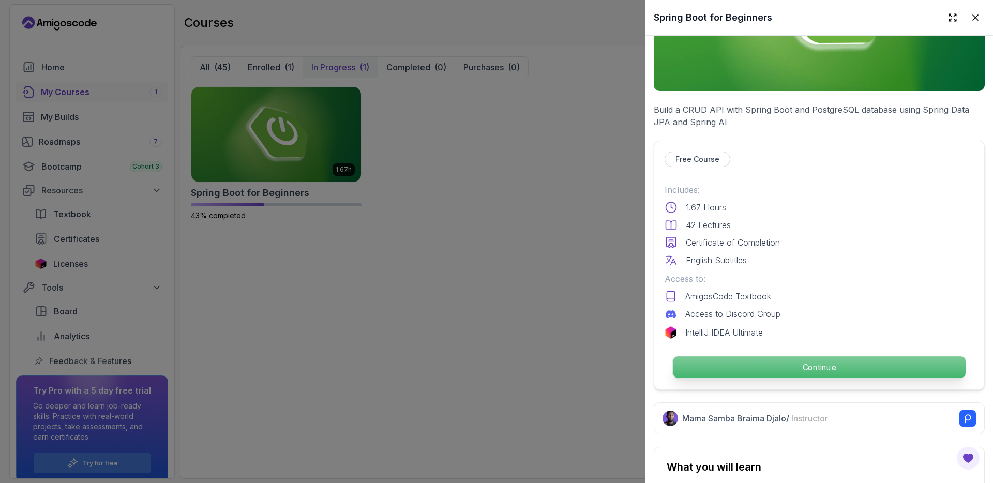
click at [832, 365] on p "Continue" at bounding box center [819, 367] width 293 height 22
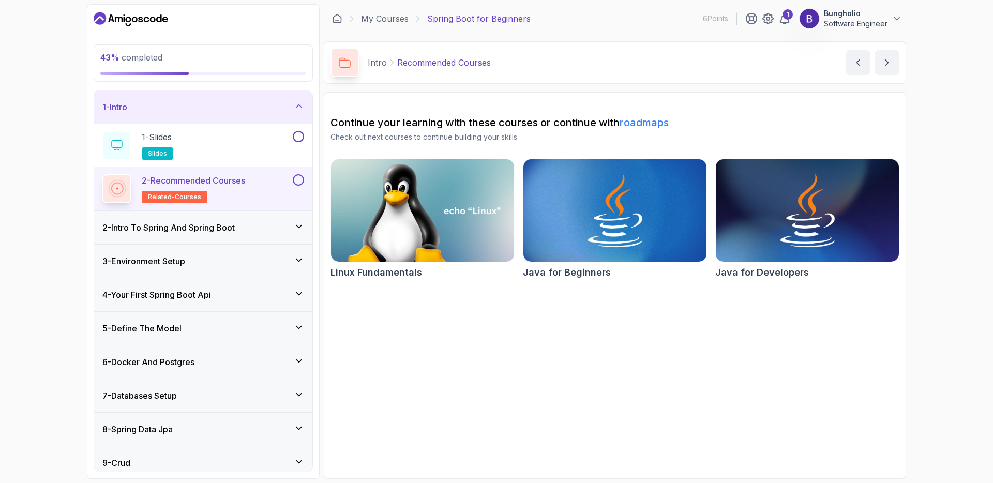
click at [179, 260] on h3 "3 - Environment Setup" at bounding box center [143, 261] width 83 height 12
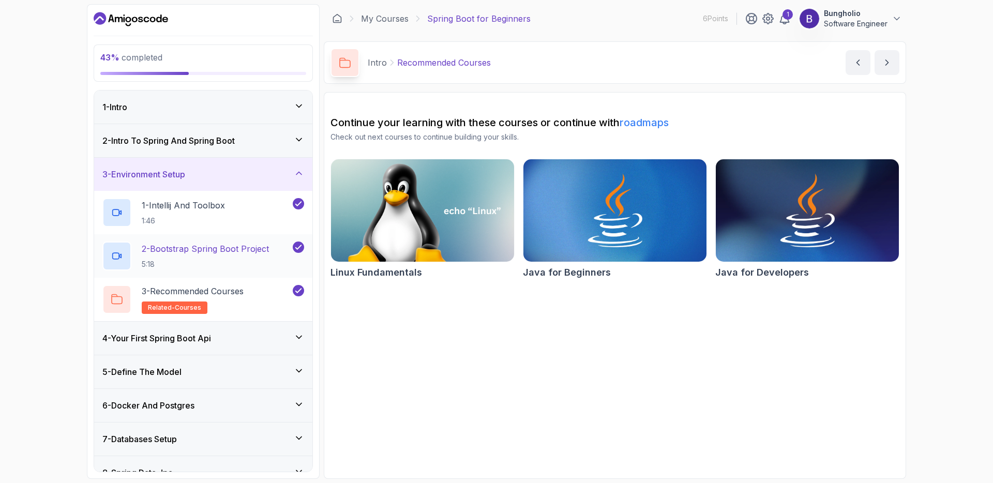
click at [178, 248] on p "2 - Bootstrap Spring Boot Project" at bounding box center [205, 249] width 127 height 12
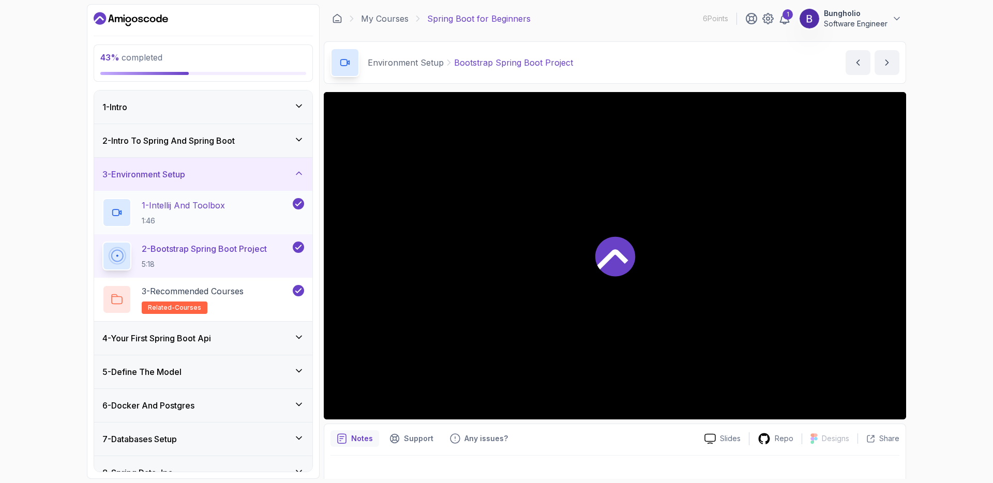
click at [189, 203] on p "1 - Intellij And Toolbox" at bounding box center [183, 205] width 83 height 12
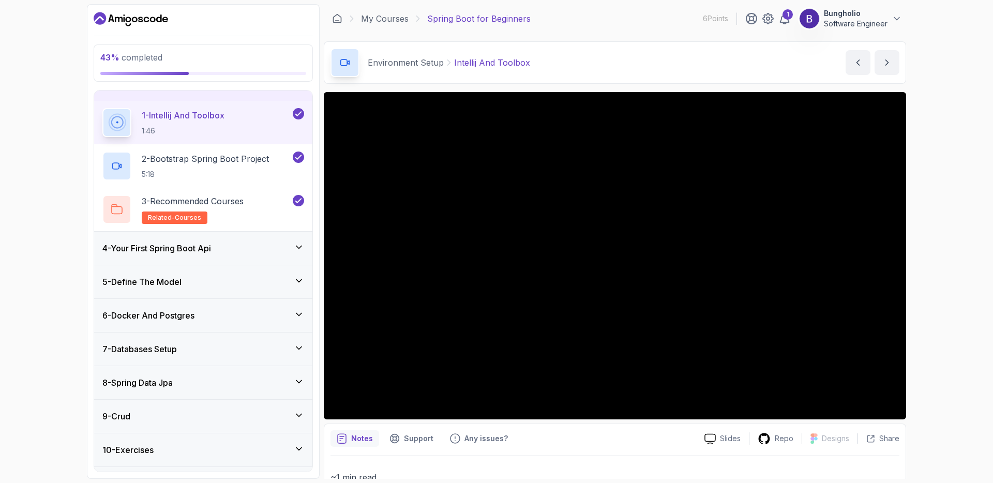
scroll to position [152, 0]
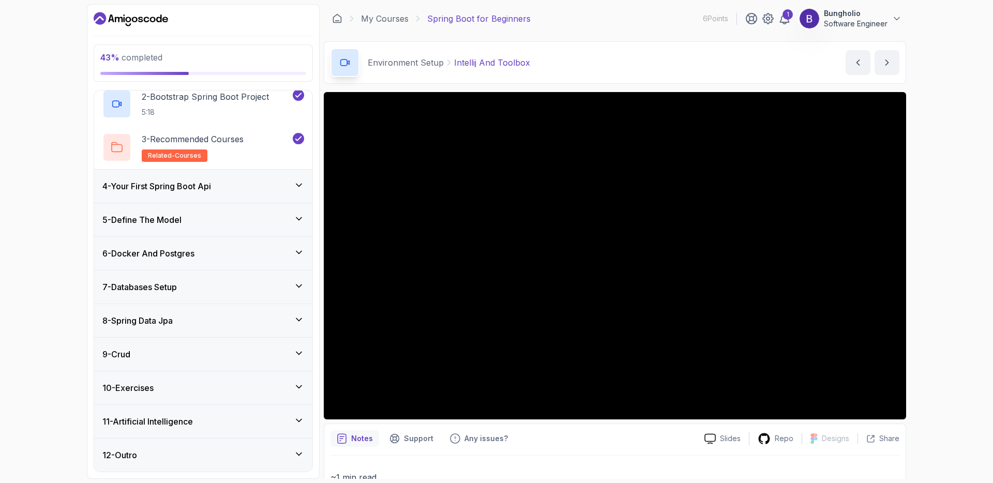
click at [299, 286] on icon at bounding box center [298, 285] width 5 height 3
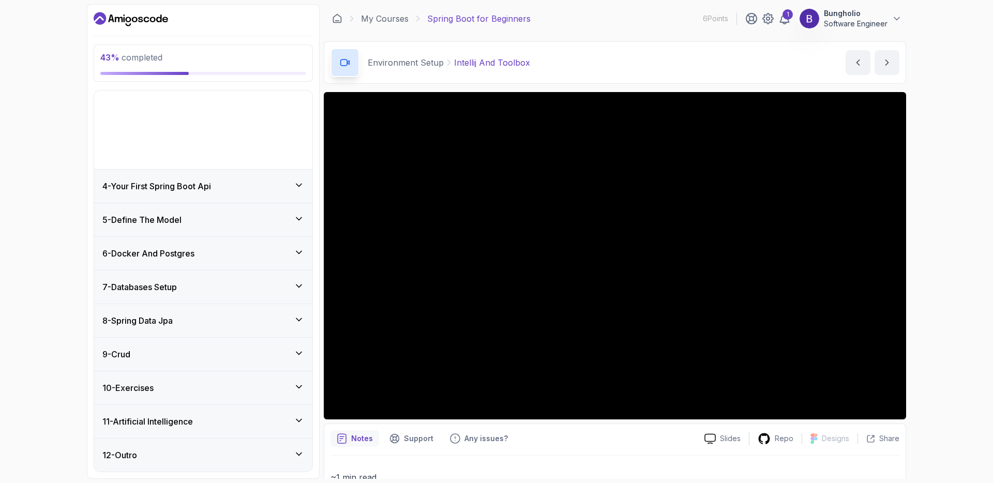
scroll to position [22, 0]
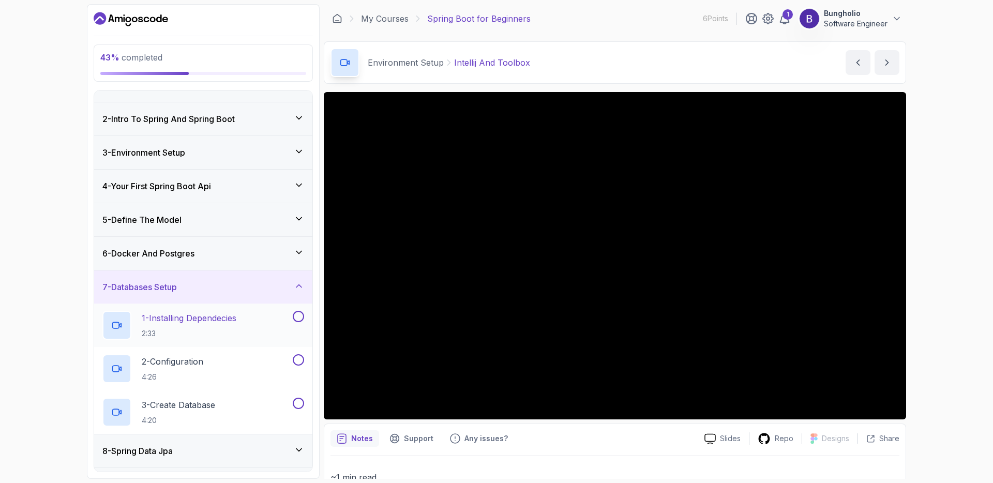
click at [189, 316] on p "1 - Installing Dependecies" at bounding box center [189, 318] width 95 height 12
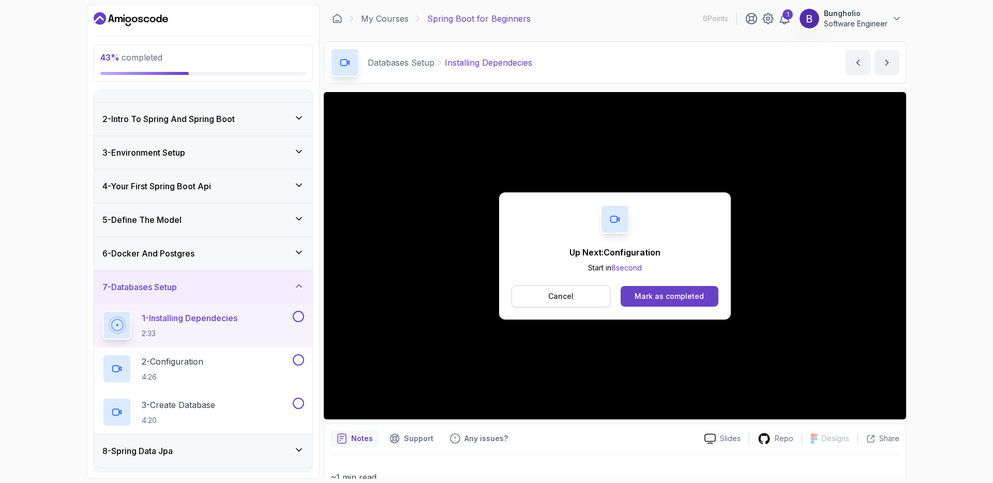
click at [562, 295] on p "Cancel" at bounding box center [560, 296] width 25 height 10
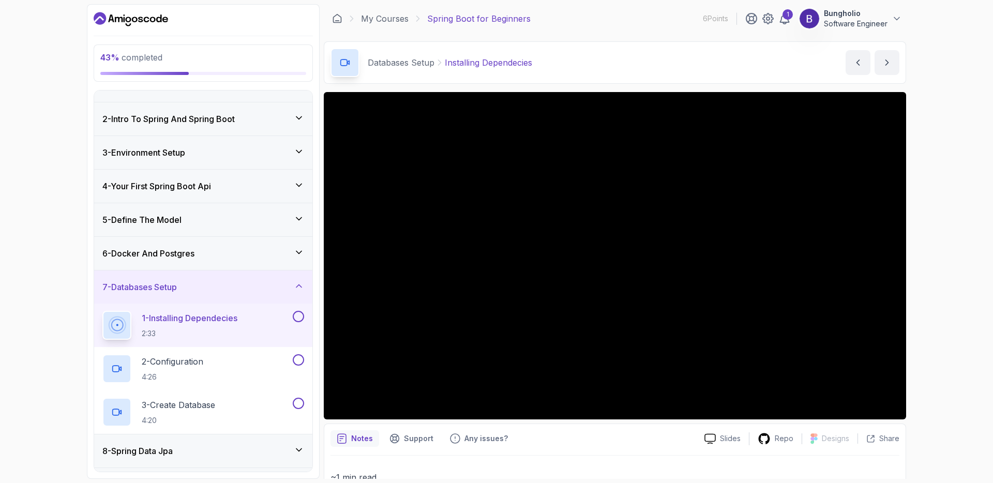
click at [176, 319] on p "1 - Installing Dependecies" at bounding box center [190, 318] width 96 height 12
click at [299, 314] on button at bounding box center [298, 316] width 11 height 11
click at [192, 362] on p "2 - Configuration" at bounding box center [173, 361] width 62 height 12
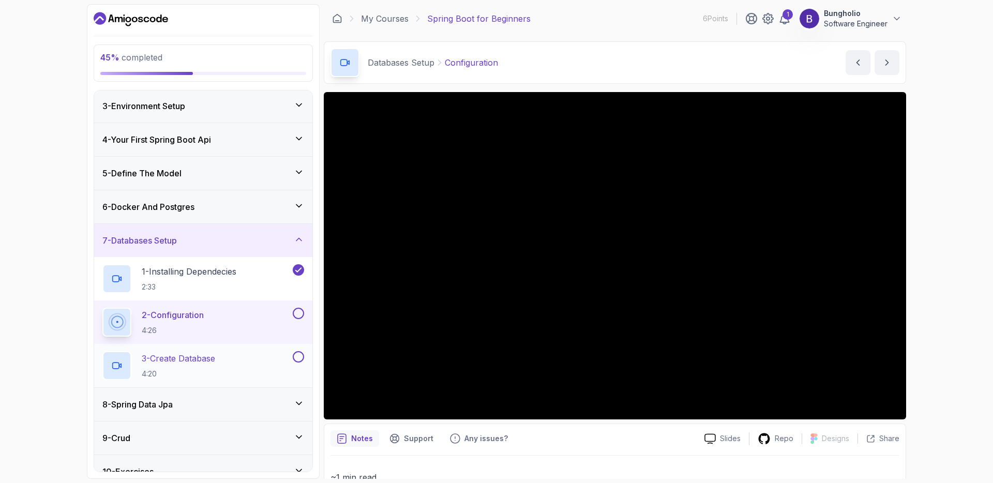
scroll to position [152, 0]
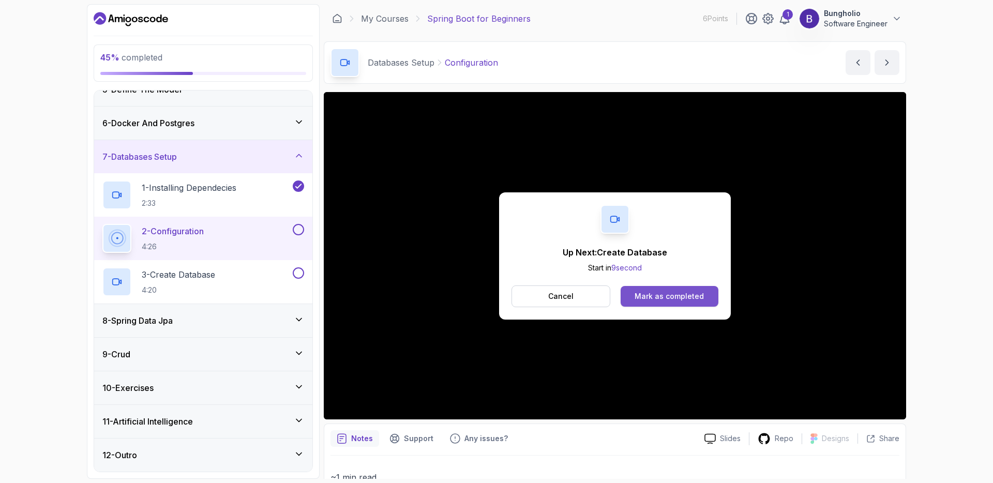
click at [669, 300] on div "Mark as completed" at bounding box center [668, 296] width 69 height 10
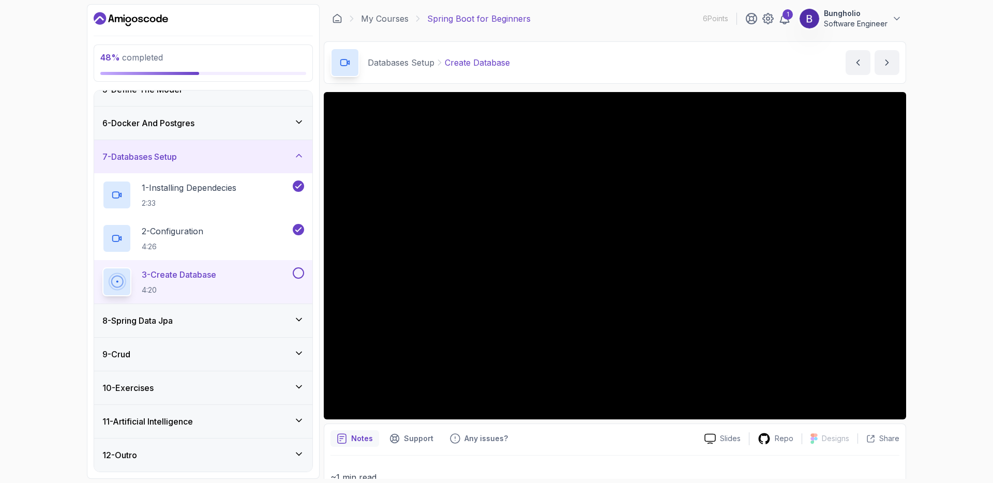
click at [177, 275] on p "3 - Create Database" at bounding box center [179, 274] width 74 height 12
click at [194, 272] on p "3 - Create Database" at bounding box center [179, 274] width 74 height 12
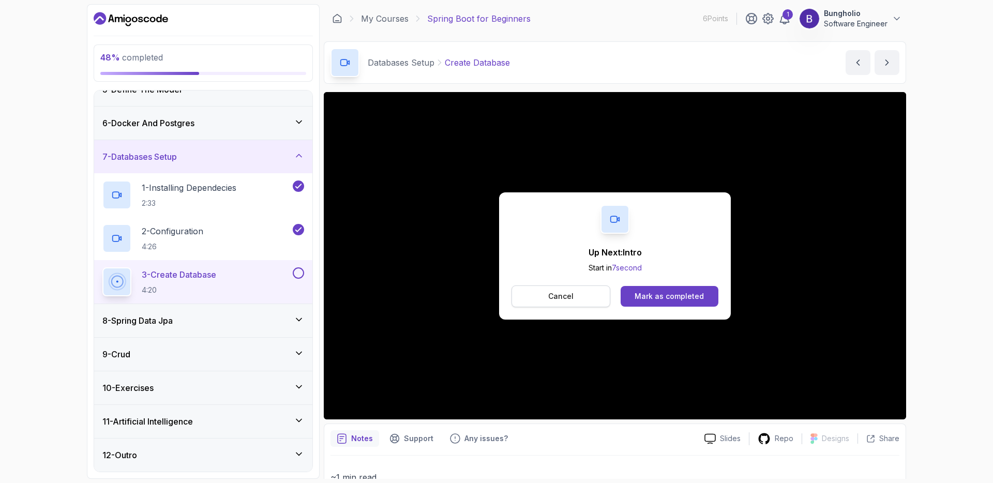
click at [548, 294] on button "Cancel" at bounding box center [560, 296] width 99 height 22
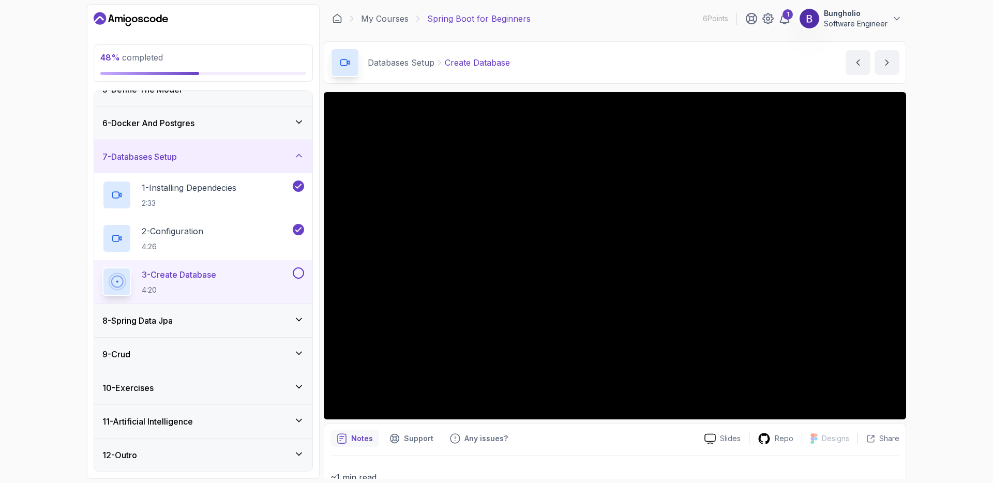
click at [299, 270] on button at bounding box center [298, 272] width 11 height 11
click at [154, 319] on h3 "8 - Spring Data Jpa" at bounding box center [137, 320] width 70 height 12
